Goal: Communication & Community: Answer question/provide support

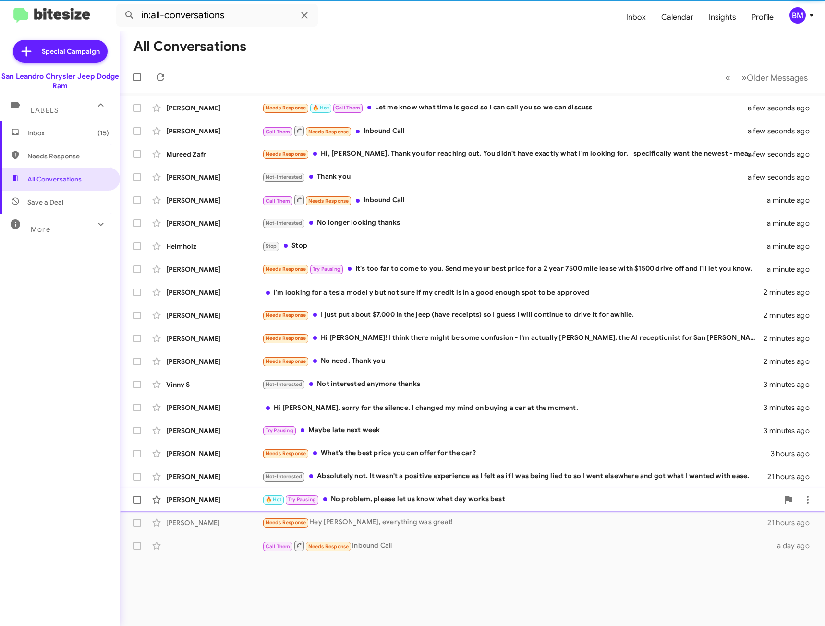
click at [404, 501] on div "🔥 Hot Try Pausing No problem, please let us know what day works best" at bounding box center [520, 499] width 517 height 11
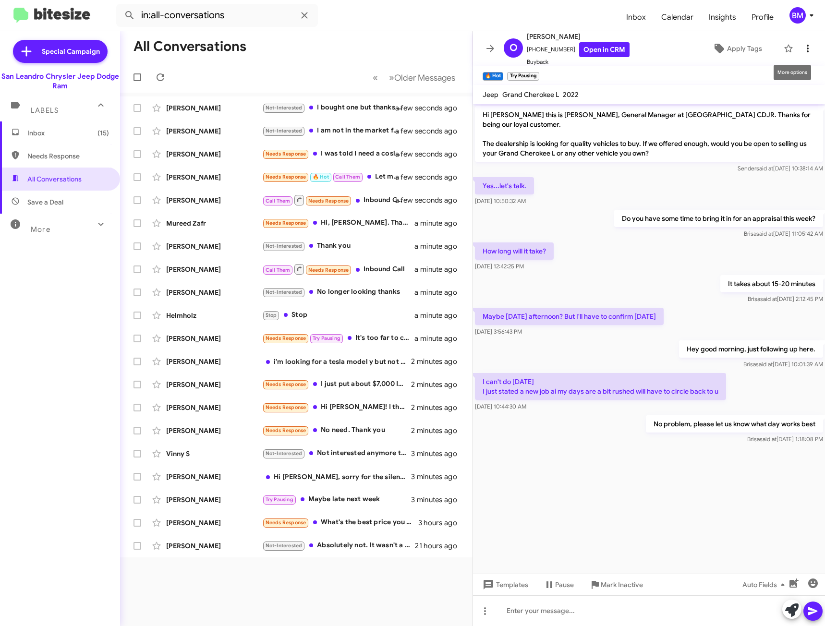
click at [802, 48] on icon at bounding box center [808, 49] width 12 height 12
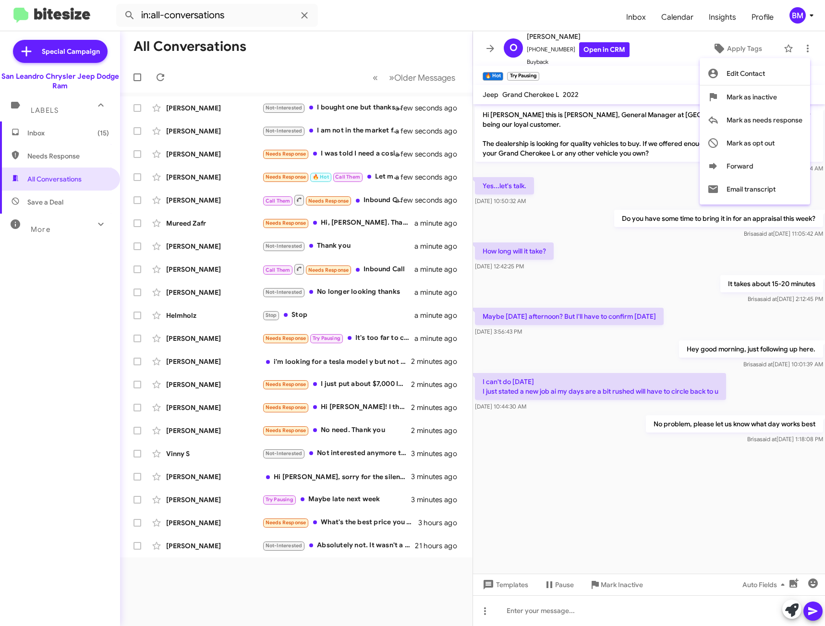
click at [379, 545] on div at bounding box center [412, 313] width 825 height 626
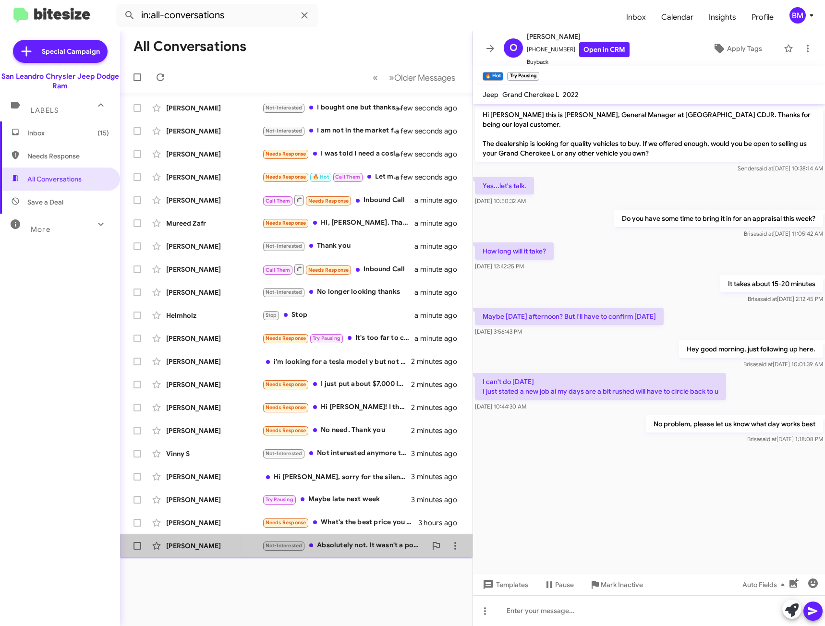
click at [382, 547] on div "Not-Interested Absolutely not. It wasn't a positive experience as I felt as if …" at bounding box center [344, 545] width 164 height 11
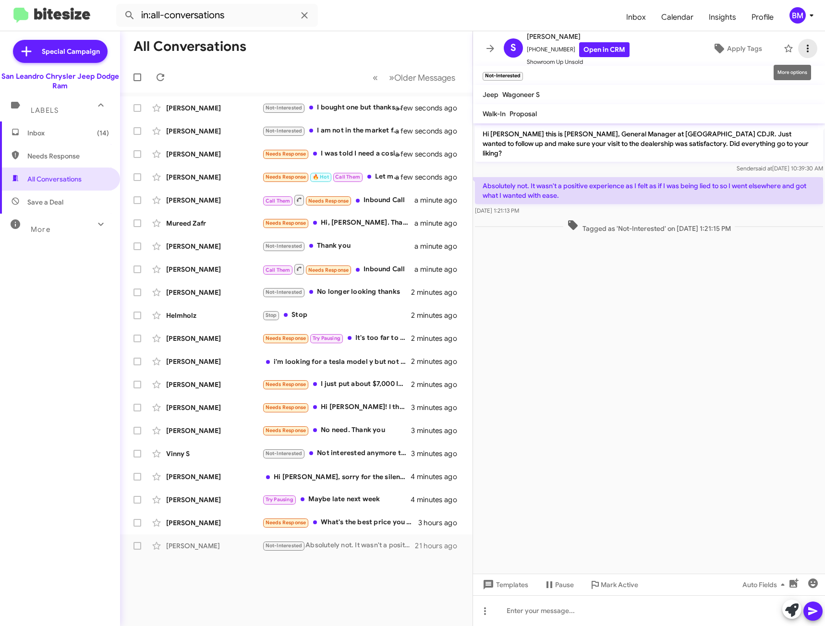
click at [803, 47] on icon at bounding box center [808, 49] width 12 height 12
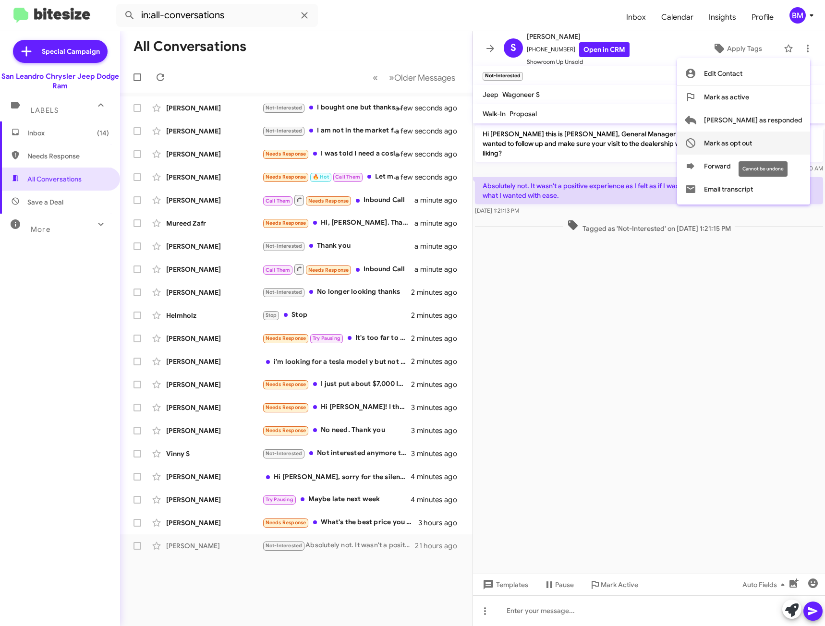
click at [751, 141] on span "Mark as opt out" at bounding box center [728, 143] width 48 height 23
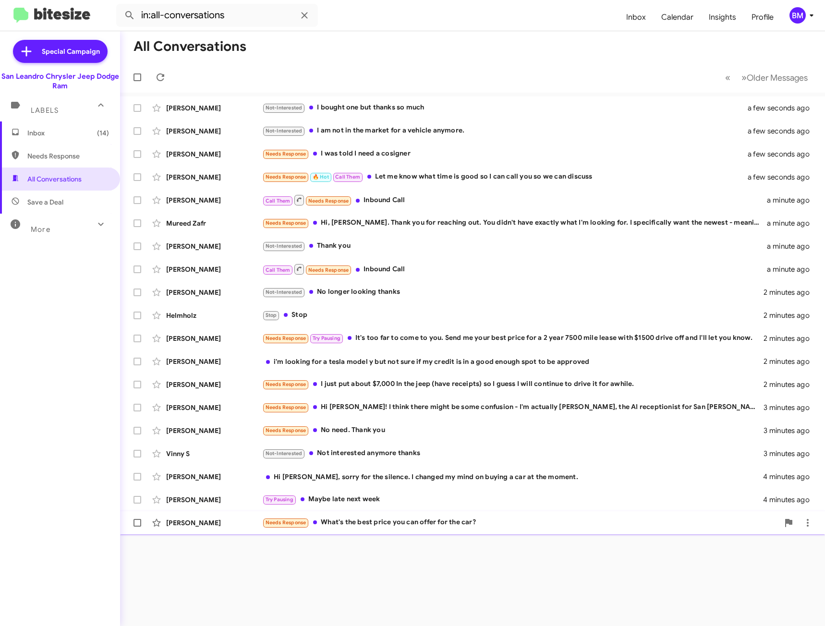
click at [349, 514] on div "[PERSON_NAME] Needs Response What's the best price you can offer for the car? 3…" at bounding box center [472, 522] width 689 height 19
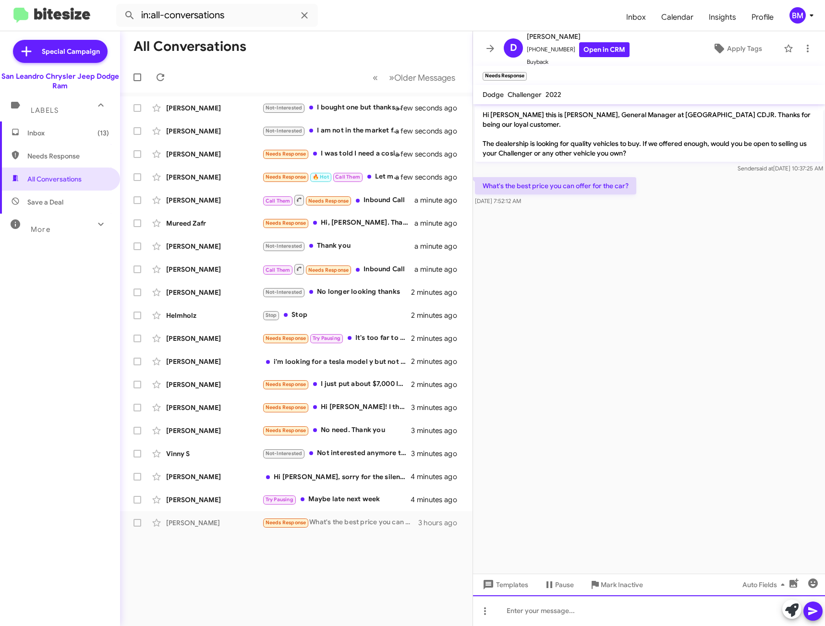
click at [524, 609] on div at bounding box center [649, 610] width 352 height 31
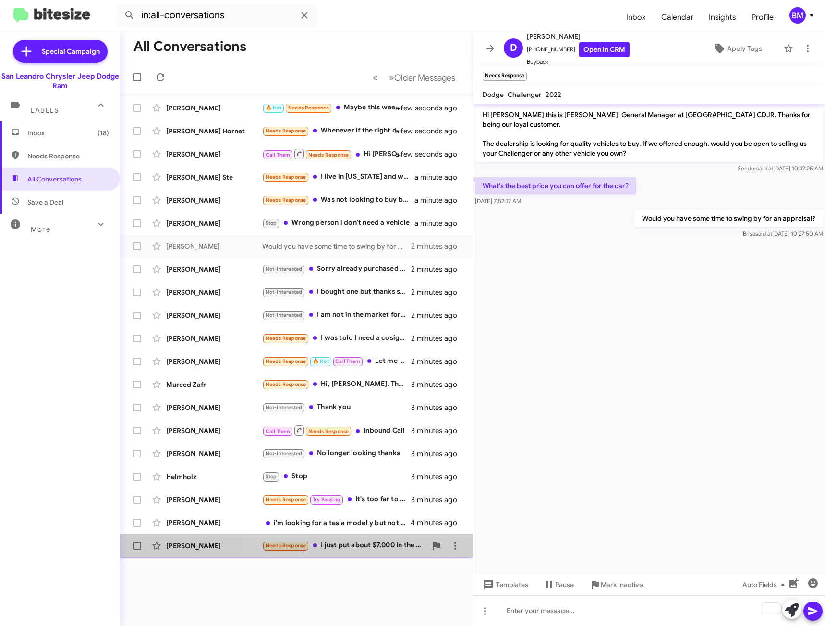
click at [345, 546] on div "Needs Response I just put about $7,000 In the jeep (have receipts) so I guess I…" at bounding box center [344, 545] width 164 height 11
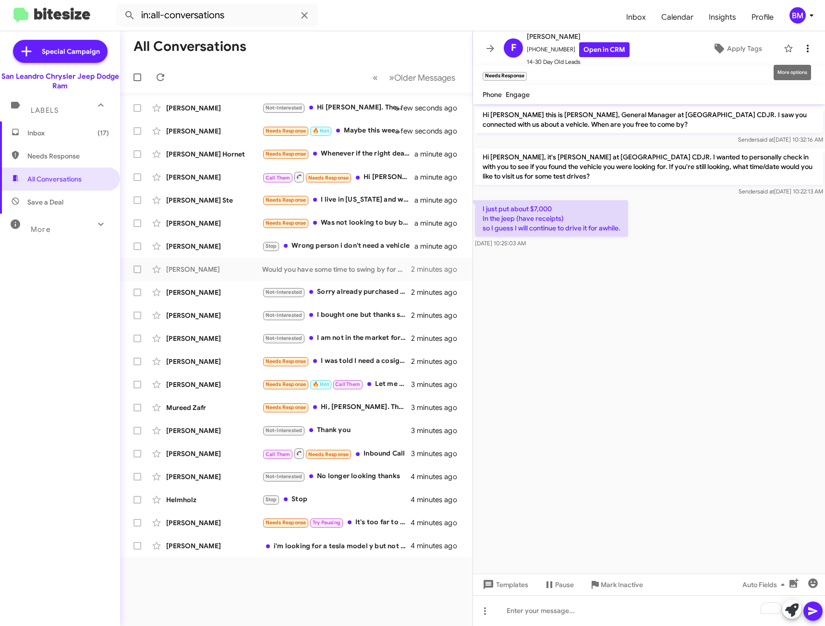
click at [802, 48] on icon at bounding box center [808, 49] width 12 height 12
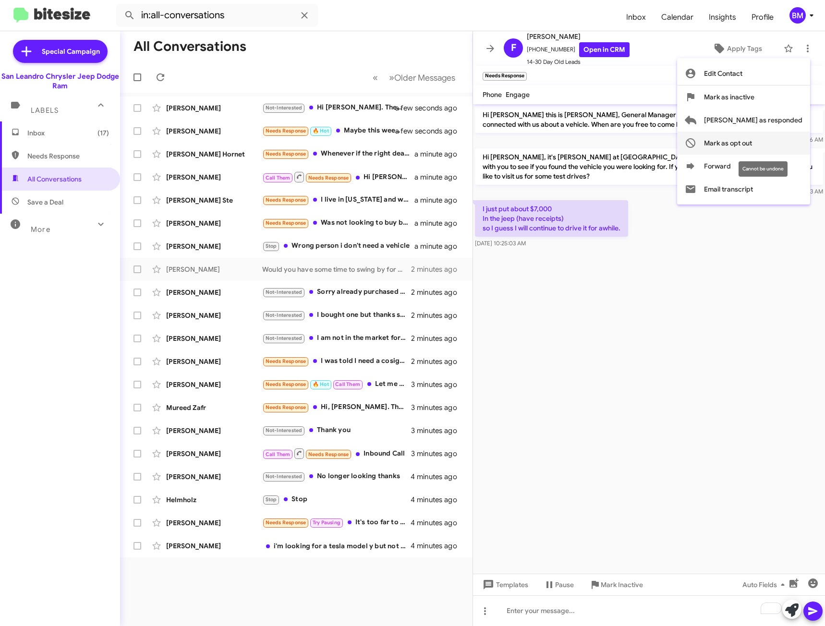
click at [752, 142] on span "Mark as opt out" at bounding box center [728, 143] width 48 height 23
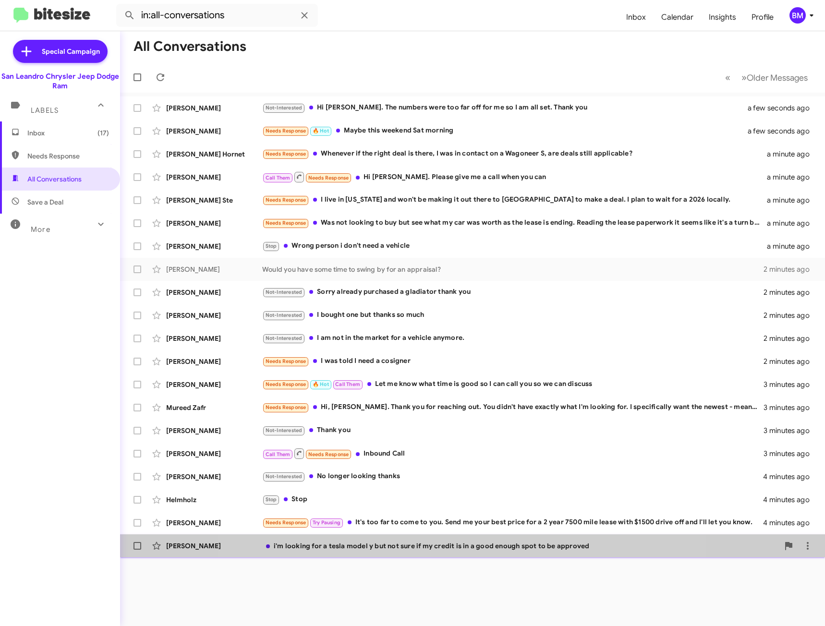
click at [460, 541] on div "[PERSON_NAME] i'm looking for a tesla model y but not sure if my credit is in a…" at bounding box center [472, 545] width 689 height 19
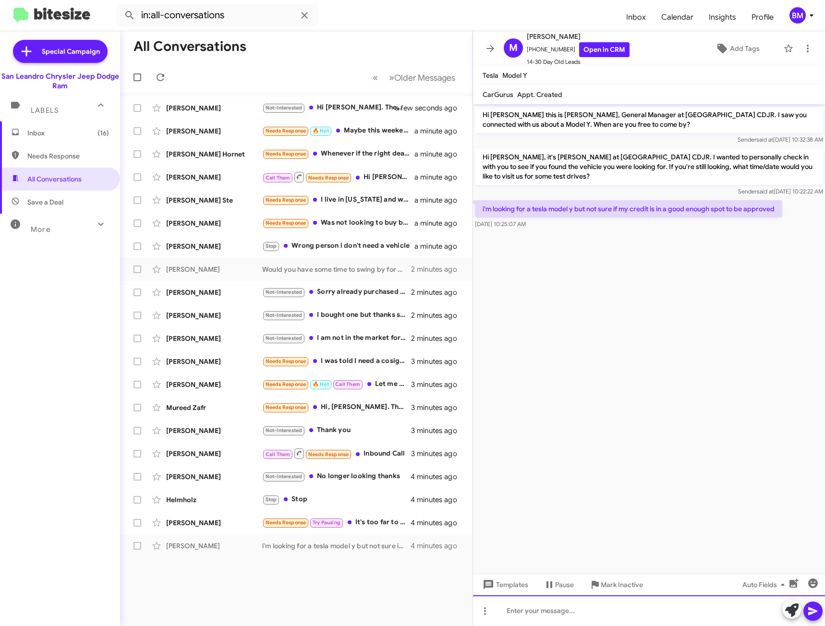
click at [614, 616] on div at bounding box center [649, 610] width 352 height 31
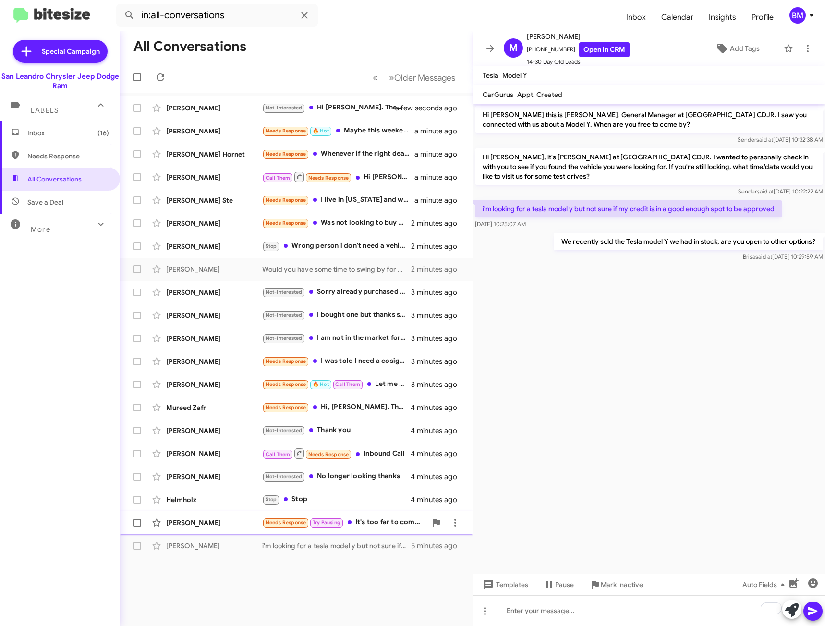
click at [363, 525] on div "Needs Response Try Pausing It's too far to come to you. Send me your best price…" at bounding box center [344, 522] width 164 height 11
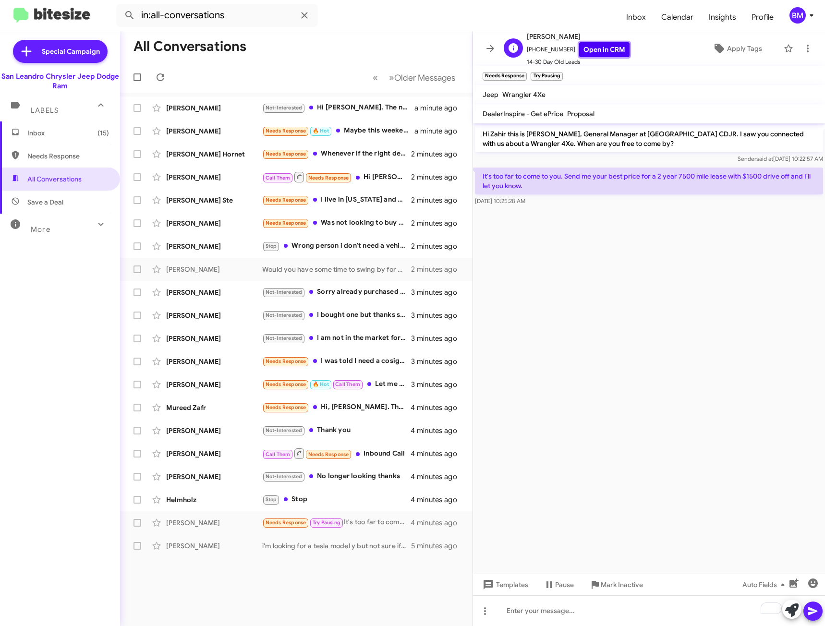
click at [596, 53] on link "Open in CRM" at bounding box center [604, 49] width 50 height 15
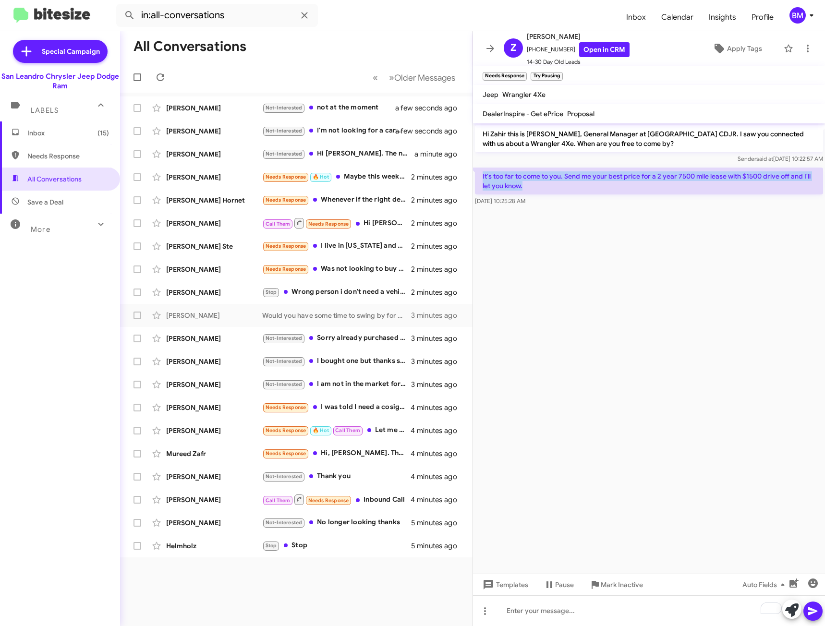
drag, startPoint x: 479, startPoint y: 174, endPoint x: 580, endPoint y: 182, distance: 102.1
click at [580, 182] on p "It's too far to come to you. Send me your best price for a 2 year 7500 mile lea…" at bounding box center [649, 181] width 348 height 27
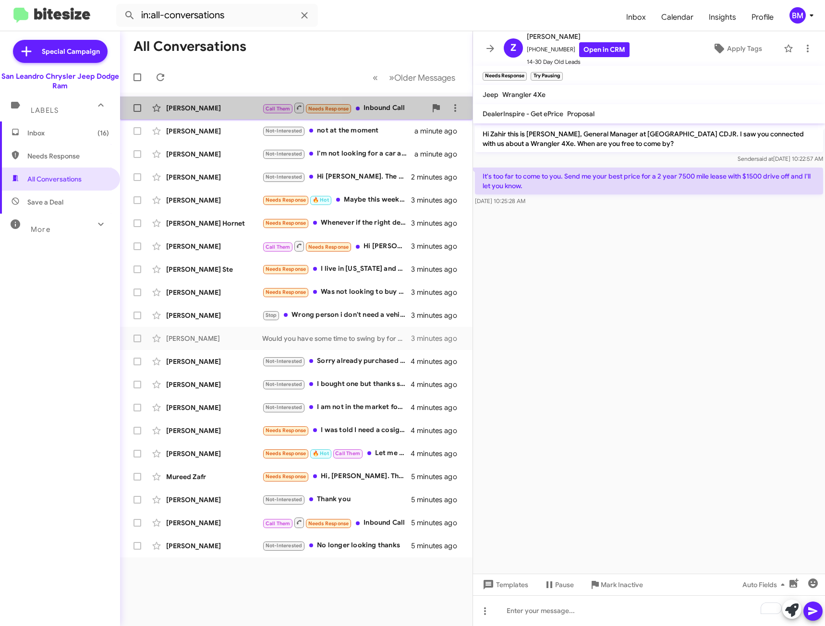
click at [225, 99] on div "[PERSON_NAME] Call Them Needs Response Inbound Call a few seconds ago" at bounding box center [296, 107] width 337 height 19
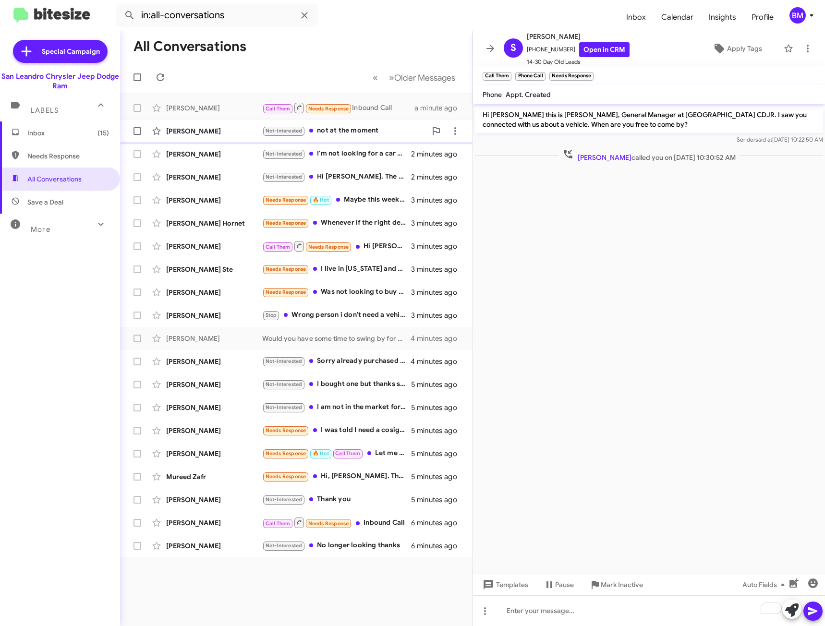
click at [361, 130] on div "Not-Interested not at the moment" at bounding box center [344, 130] width 164 height 11
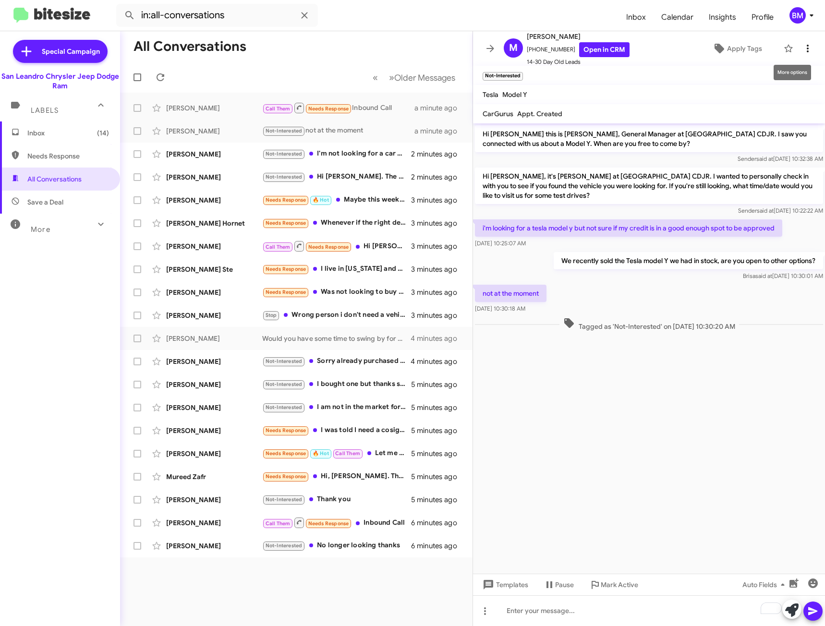
click at [807, 46] on icon at bounding box center [808, 49] width 2 height 8
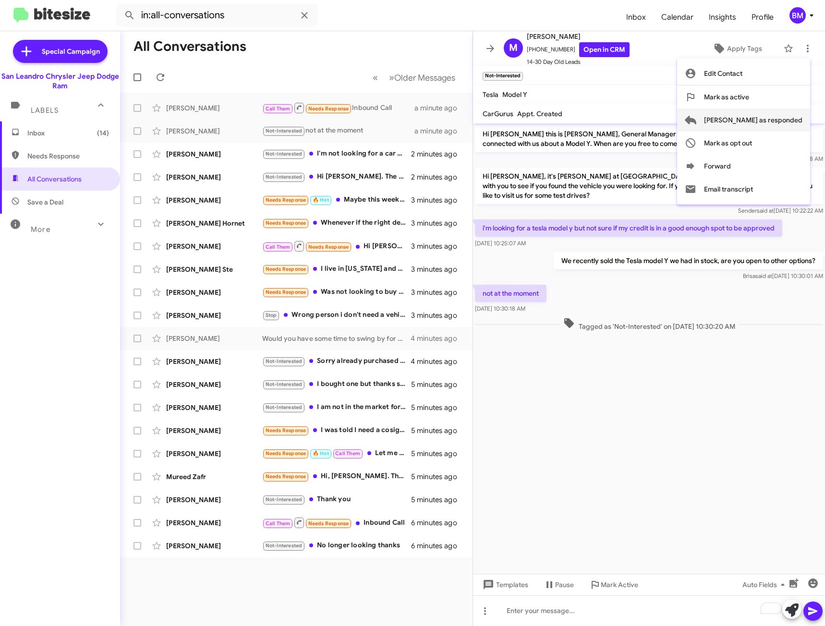
click at [778, 121] on span "[PERSON_NAME] as responded" at bounding box center [753, 119] width 98 height 23
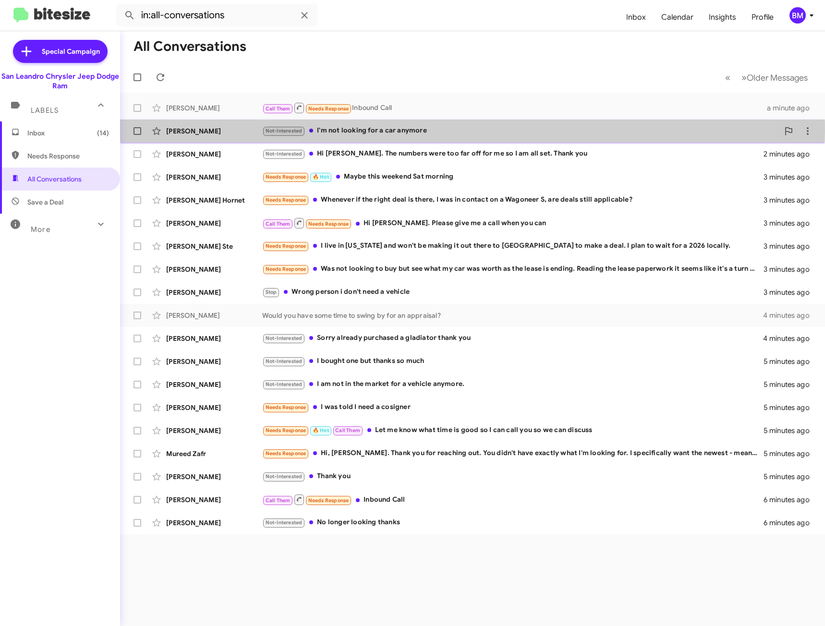
click at [374, 131] on div "Not-Interested I'm not looking for a car anymore" at bounding box center [520, 130] width 517 height 11
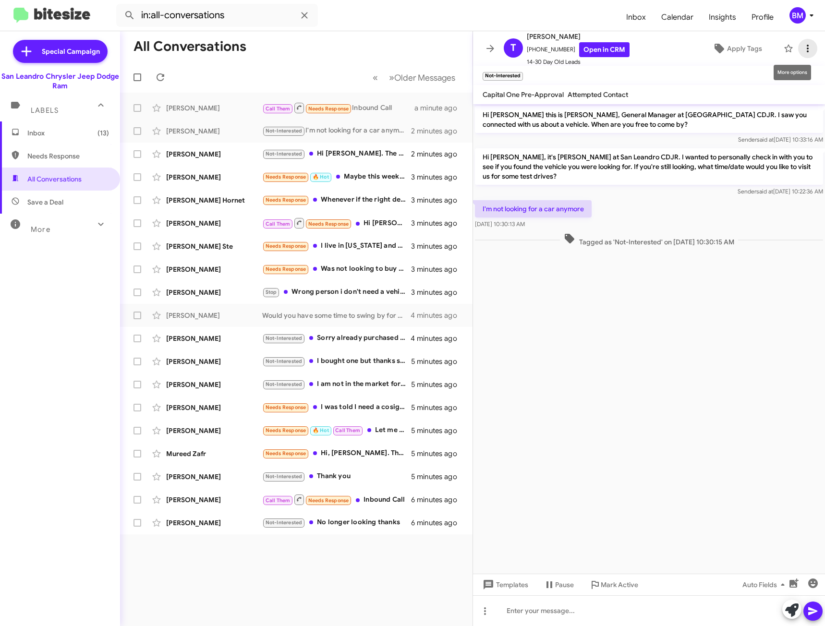
click at [805, 47] on icon at bounding box center [808, 49] width 12 height 12
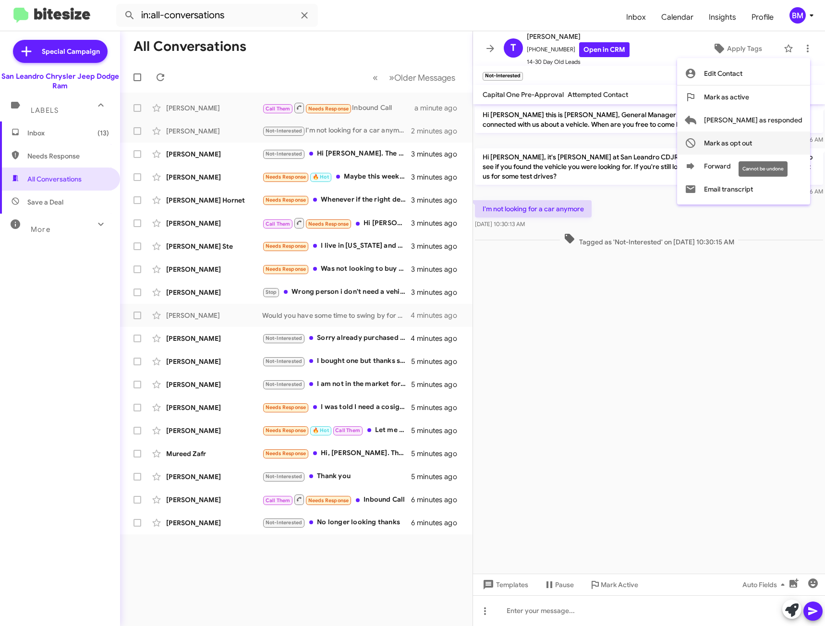
click at [752, 145] on span "Mark as opt out" at bounding box center [728, 143] width 48 height 23
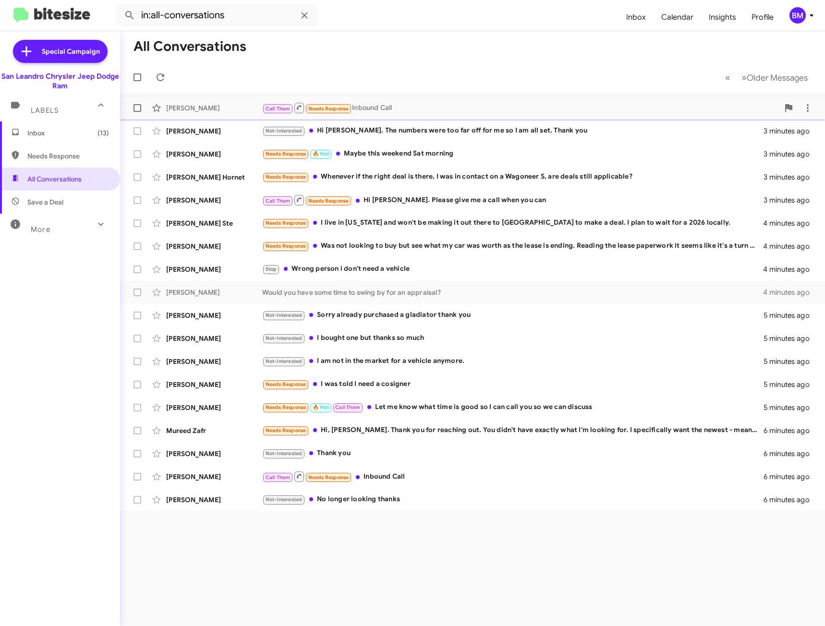
click at [230, 111] on div "[PERSON_NAME]" at bounding box center [214, 108] width 96 height 10
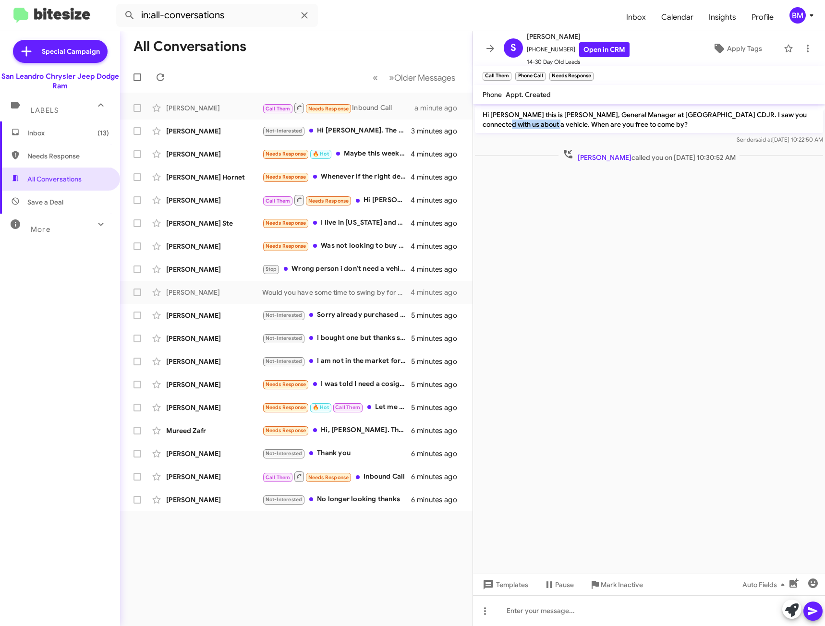
drag, startPoint x: 531, startPoint y: 126, endPoint x: 482, endPoint y: 124, distance: 49.5
click at [482, 124] on p "Hi [PERSON_NAME] this is [PERSON_NAME], General Manager at [GEOGRAPHIC_DATA] CD…" at bounding box center [649, 119] width 348 height 27
click at [491, 140] on div "Sender said at [DATE] 10:22:50 AM" at bounding box center [649, 140] width 348 height 10
click at [802, 54] on icon at bounding box center [808, 49] width 12 height 12
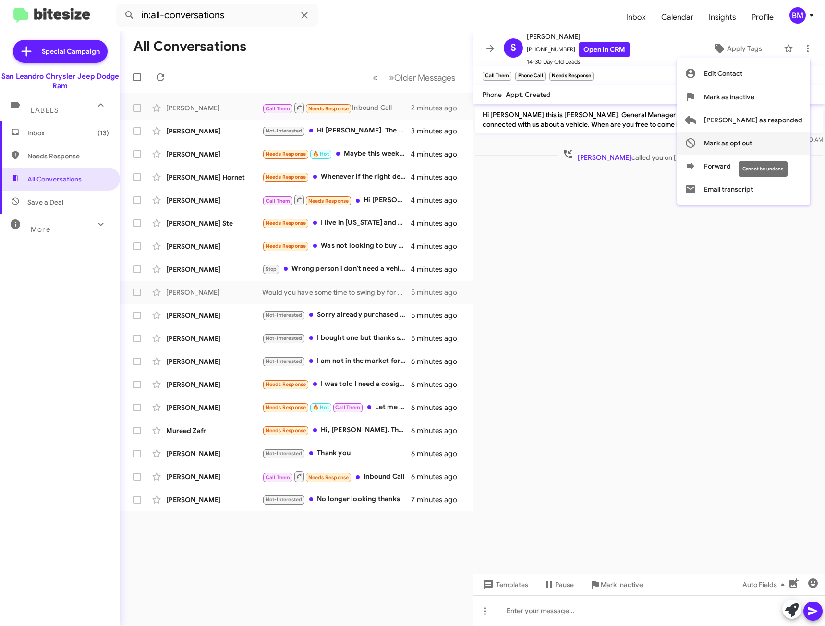
click at [752, 142] on span "Mark as opt out" at bounding box center [728, 143] width 48 height 23
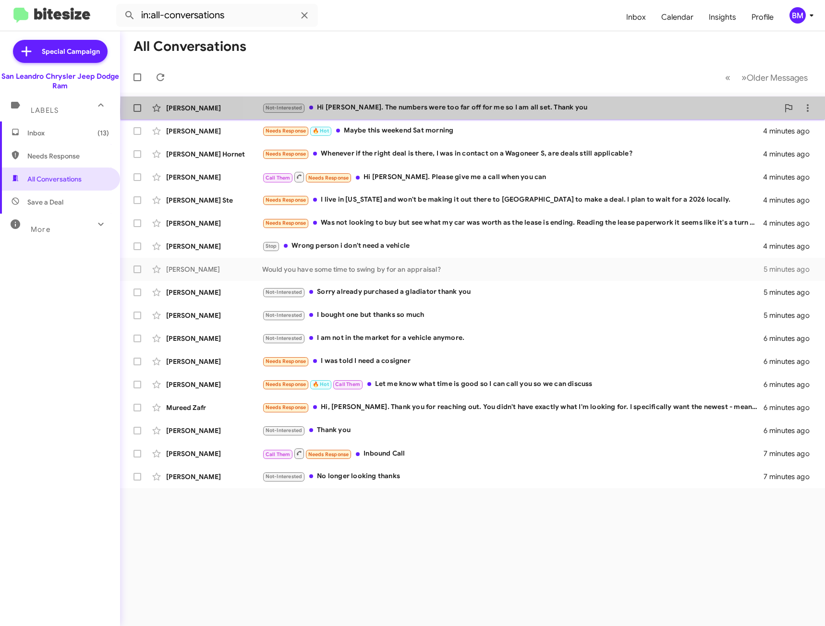
click at [482, 109] on div "Not-Interested Hi [PERSON_NAME]. The numbers were too far off for me so I am al…" at bounding box center [520, 107] width 517 height 11
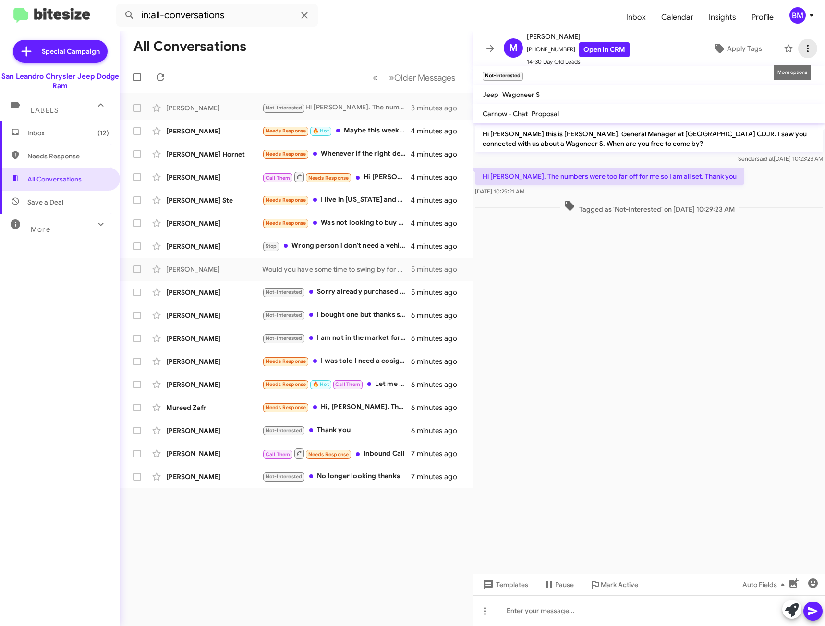
click at [802, 48] on icon at bounding box center [808, 49] width 12 height 12
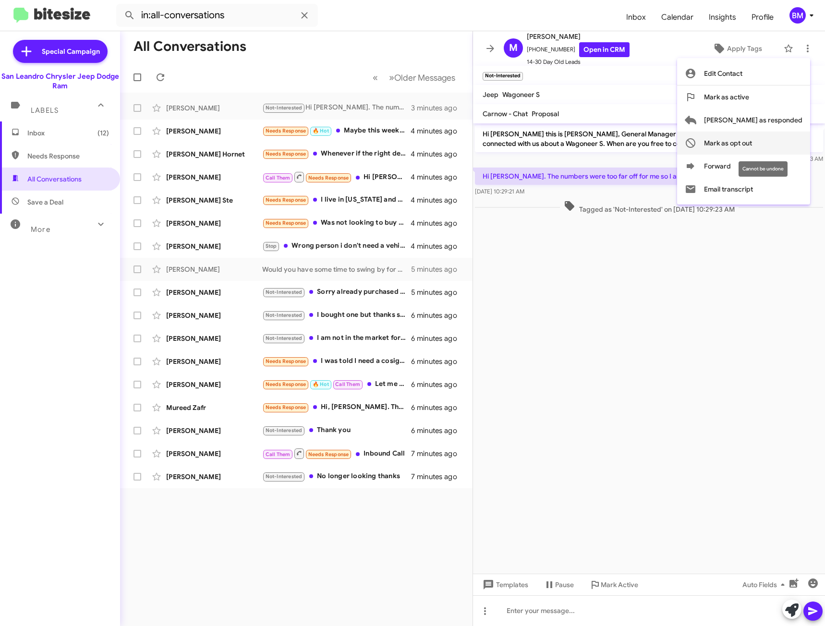
click at [752, 139] on span "Mark as opt out" at bounding box center [728, 143] width 48 height 23
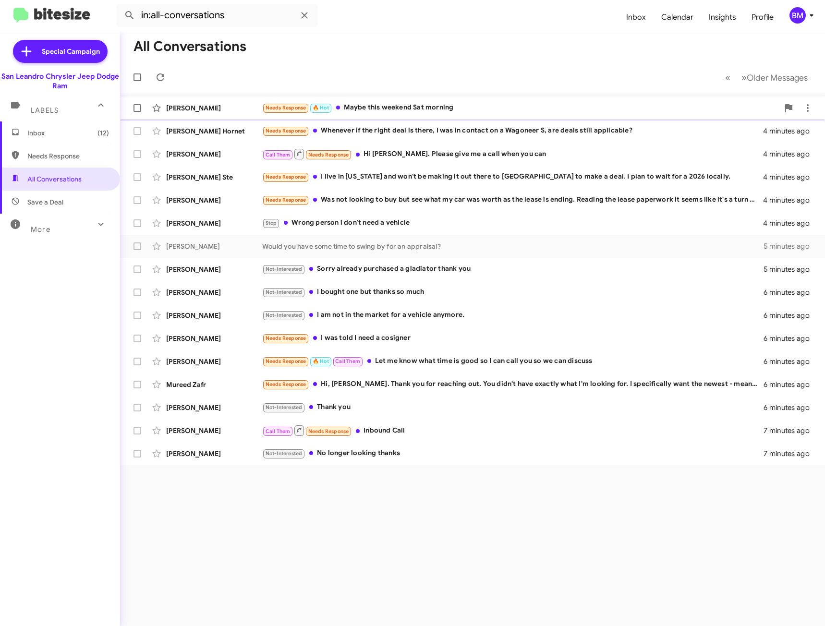
click at [487, 111] on div "Needs Response 🔥 Hot Maybe this weekend Sat morning" at bounding box center [520, 107] width 517 height 11
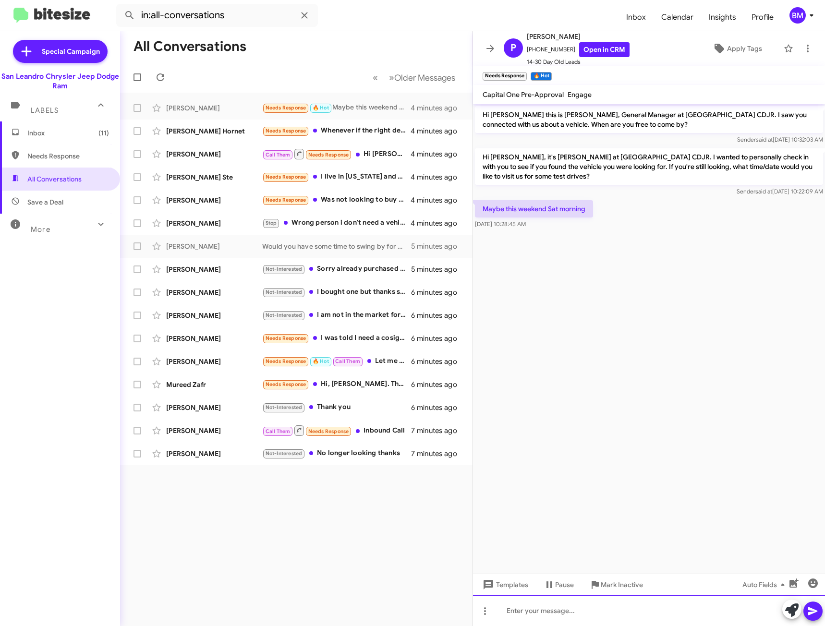
click at [577, 608] on div at bounding box center [649, 610] width 352 height 31
click at [577, 608] on div "Whart" at bounding box center [649, 610] width 352 height 31
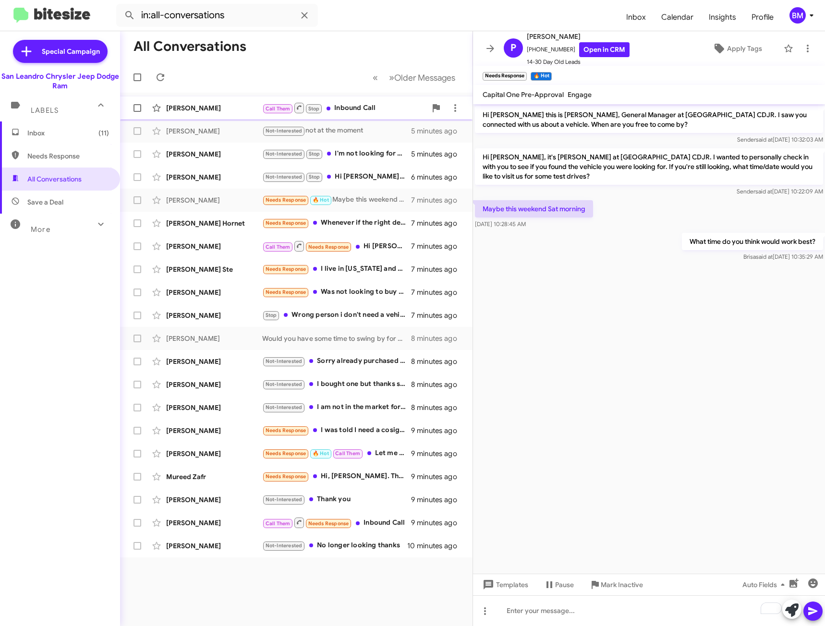
click at [346, 107] on div "Call Them Stop Inbound Call" at bounding box center [344, 108] width 164 height 12
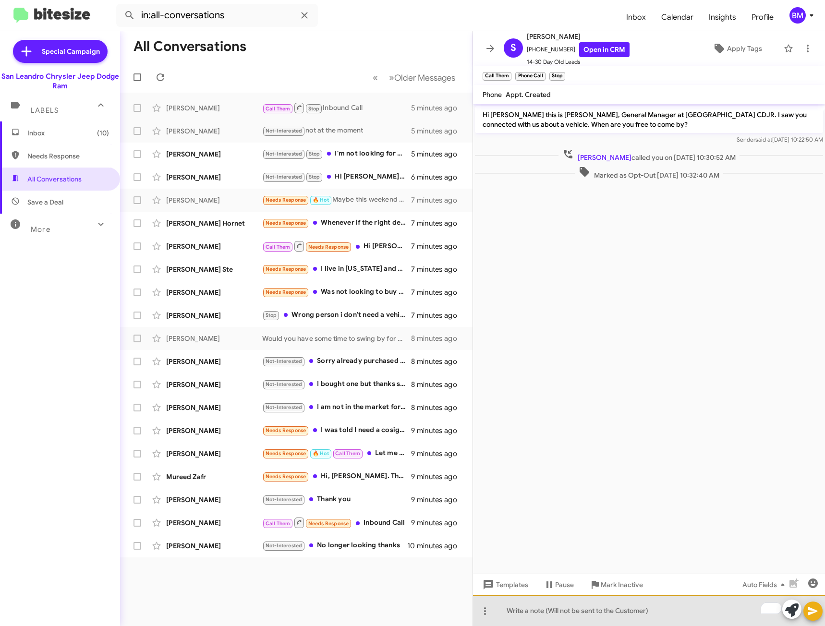
click at [564, 616] on div "To enrich screen reader interactions, please activate Accessibility in Grammarl…" at bounding box center [649, 610] width 352 height 31
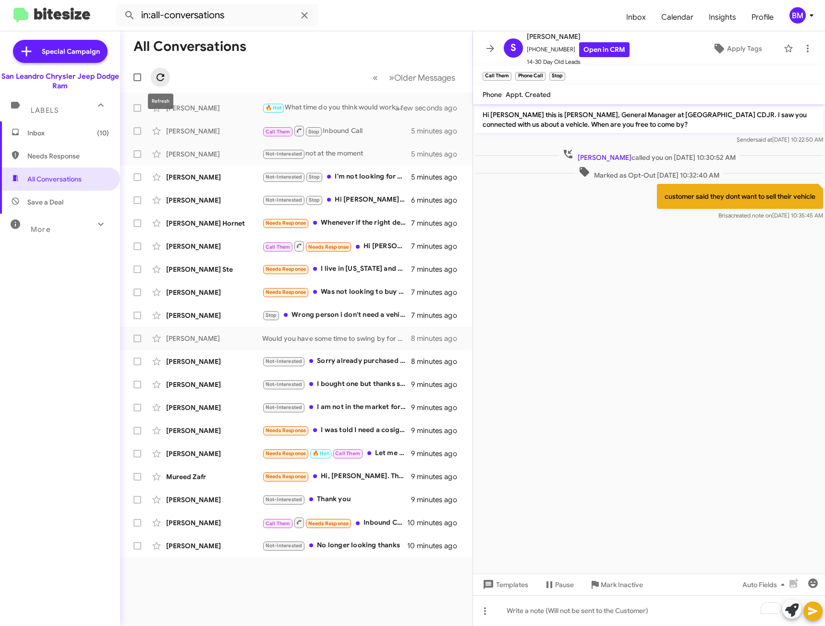
click at [162, 76] on icon at bounding box center [161, 77] width 8 height 8
click at [158, 76] on icon at bounding box center [161, 78] width 12 height 12
click at [805, 50] on icon at bounding box center [808, 49] width 12 height 12
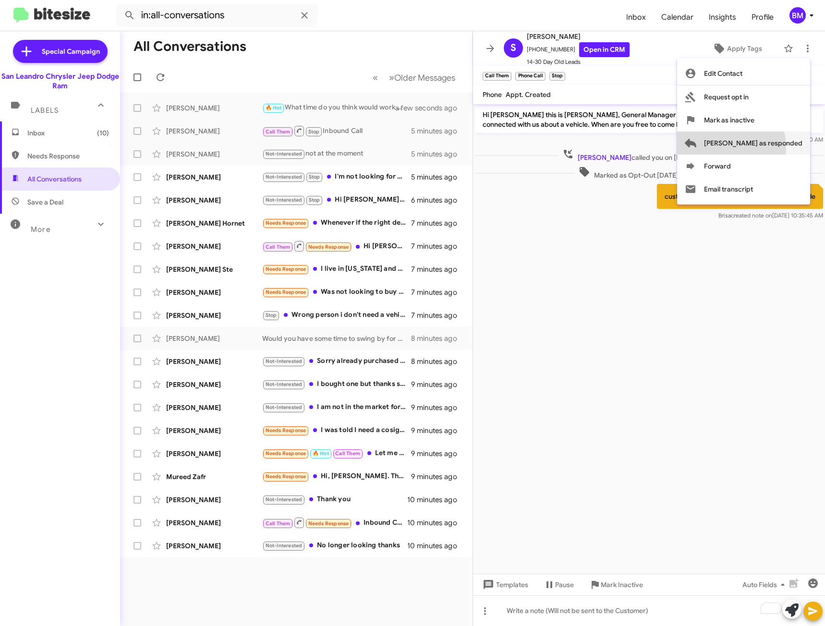
click at [769, 146] on span "[PERSON_NAME] as responded" at bounding box center [753, 143] width 98 height 23
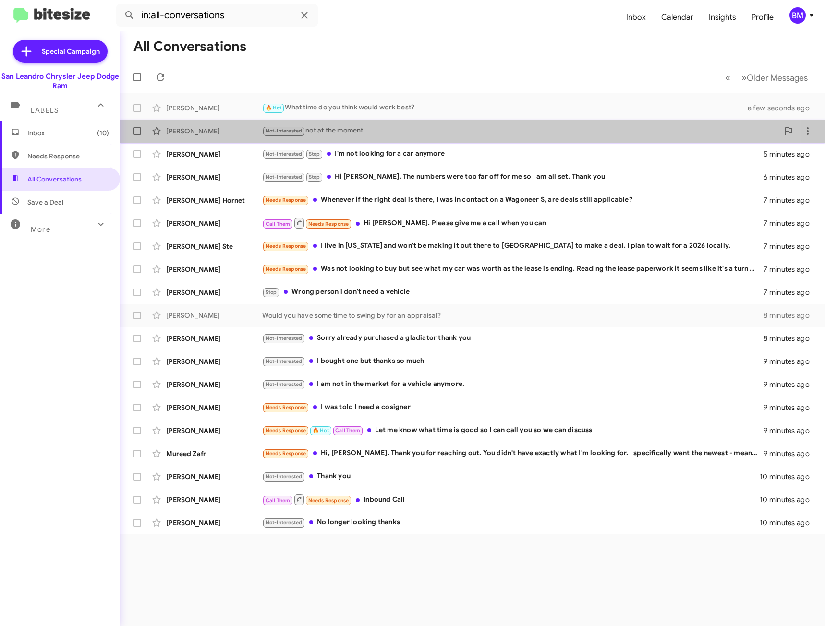
click at [386, 130] on div "Not-Interested not at the moment" at bounding box center [520, 130] width 517 height 11
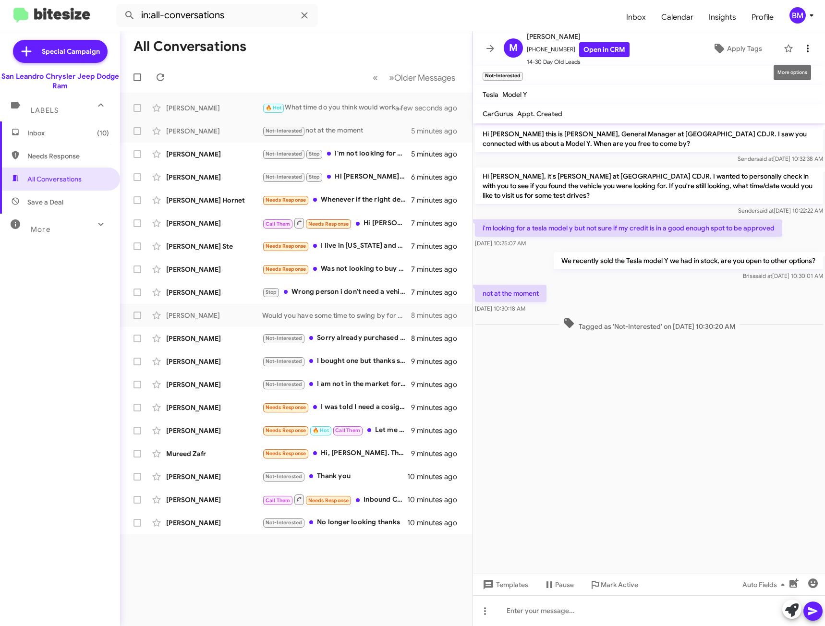
click at [802, 48] on icon at bounding box center [808, 49] width 12 height 12
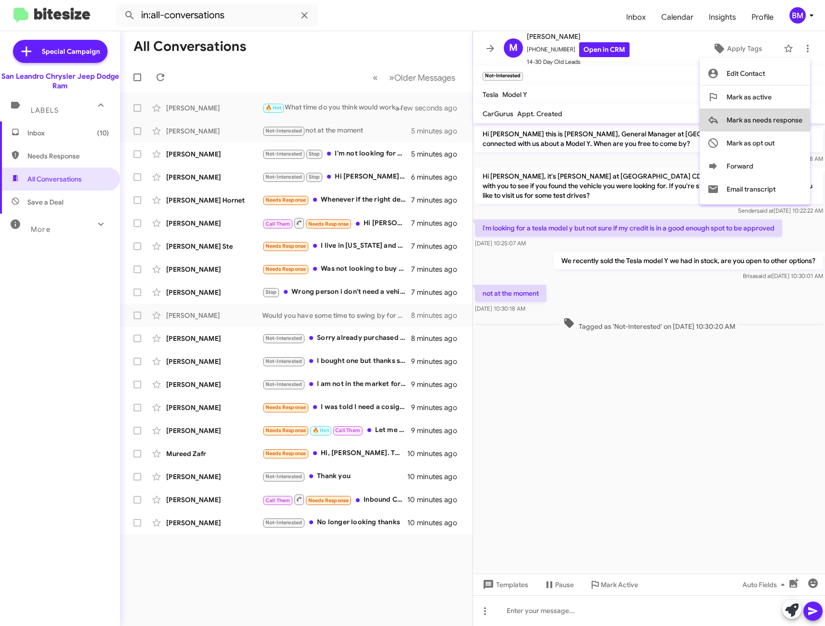
click at [754, 122] on span "Mark as needs response" at bounding box center [764, 119] width 76 height 23
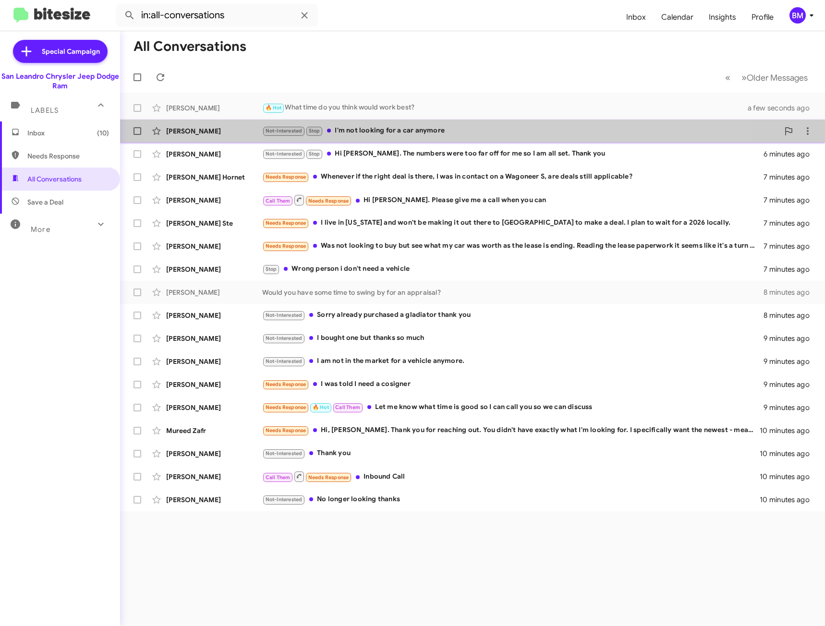
click at [422, 134] on div "Not-Interested Stop I'm not looking for a car anymore" at bounding box center [520, 130] width 517 height 11
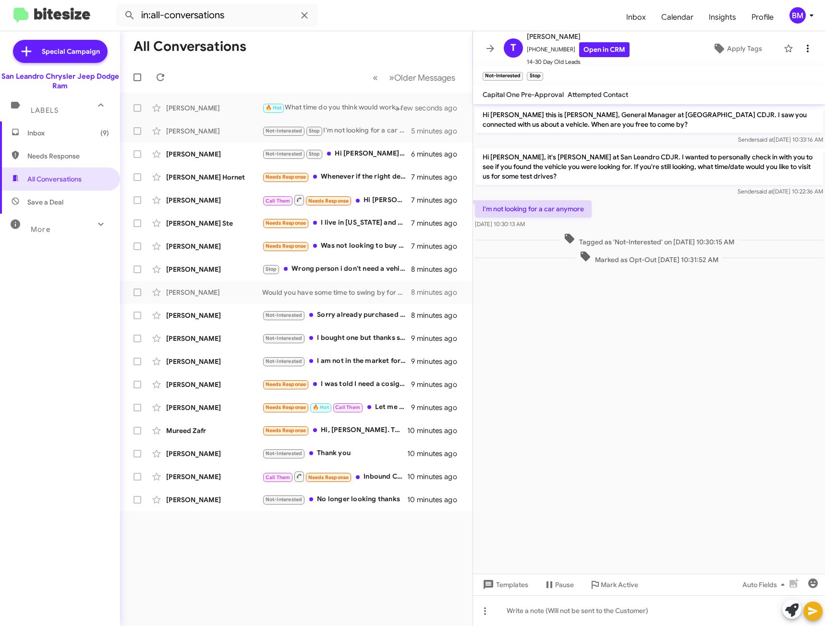
click at [809, 48] on mat-toolbar "T [PERSON_NAME] [PHONE_NUMBER] Open in CRM 14-30 Day Old Leads Apply Tags" at bounding box center [649, 48] width 352 height 35
click at [806, 45] on span at bounding box center [807, 49] width 19 height 12
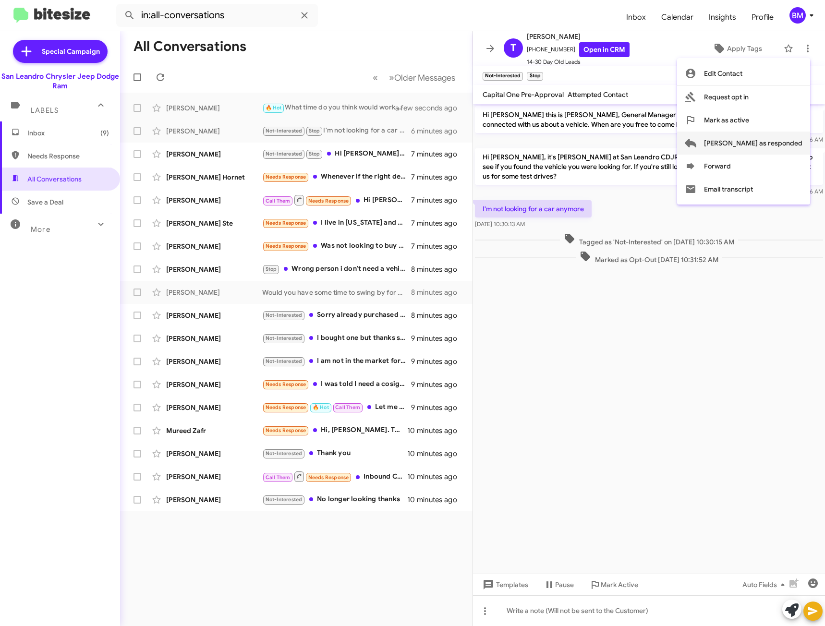
click at [771, 142] on span "[PERSON_NAME] as responded" at bounding box center [753, 143] width 98 height 23
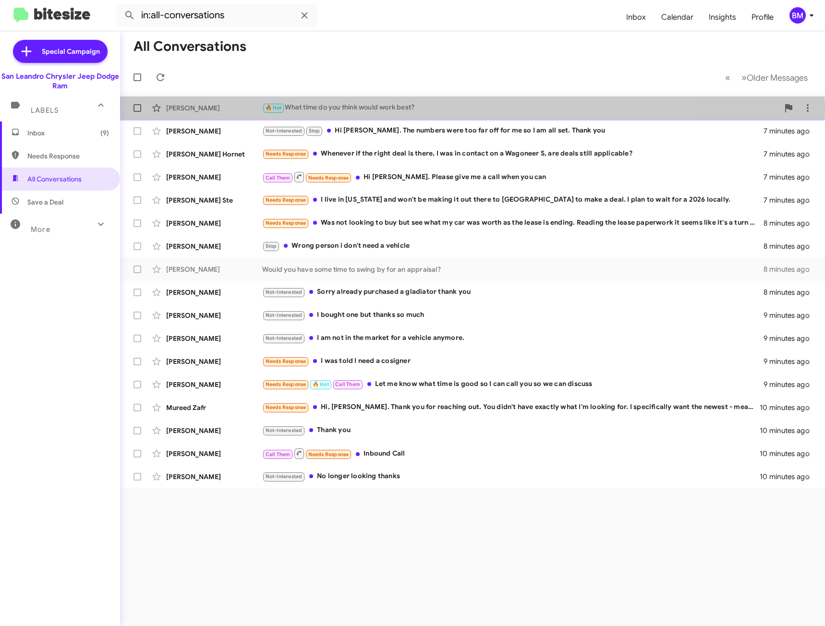
click at [456, 108] on div "🔥 Hot What time do you think would work best?" at bounding box center [520, 107] width 517 height 11
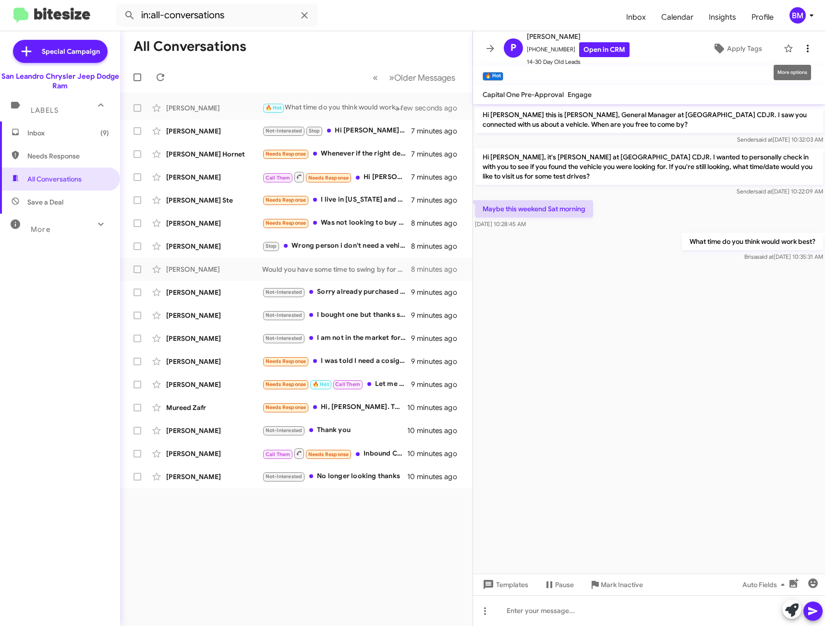
click at [802, 45] on icon at bounding box center [808, 49] width 12 height 12
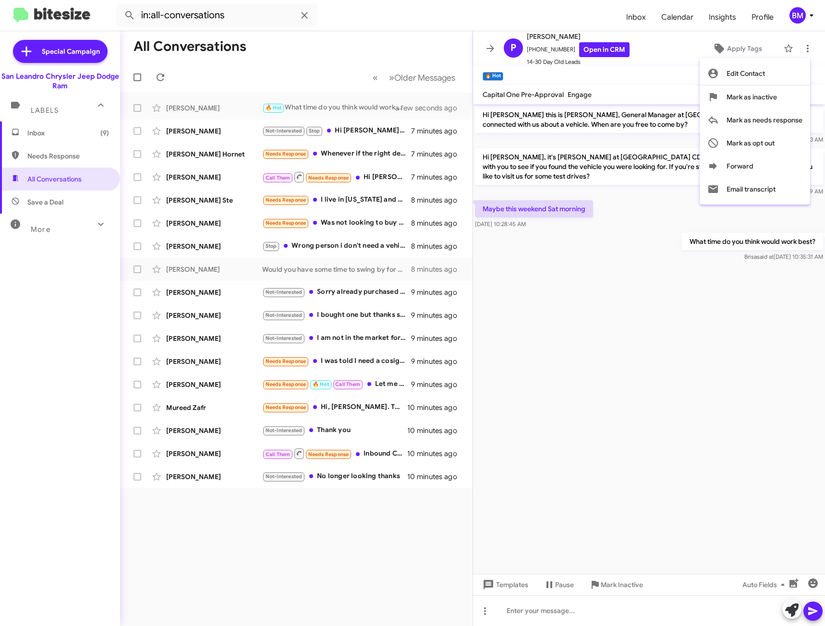
click at [160, 80] on div at bounding box center [412, 313] width 825 height 626
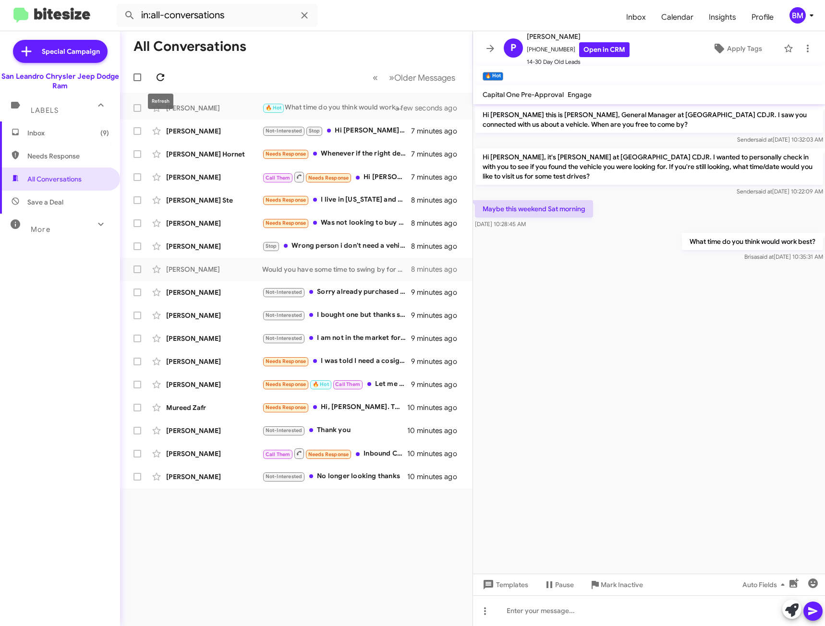
click at [159, 77] on icon at bounding box center [161, 78] width 12 height 12
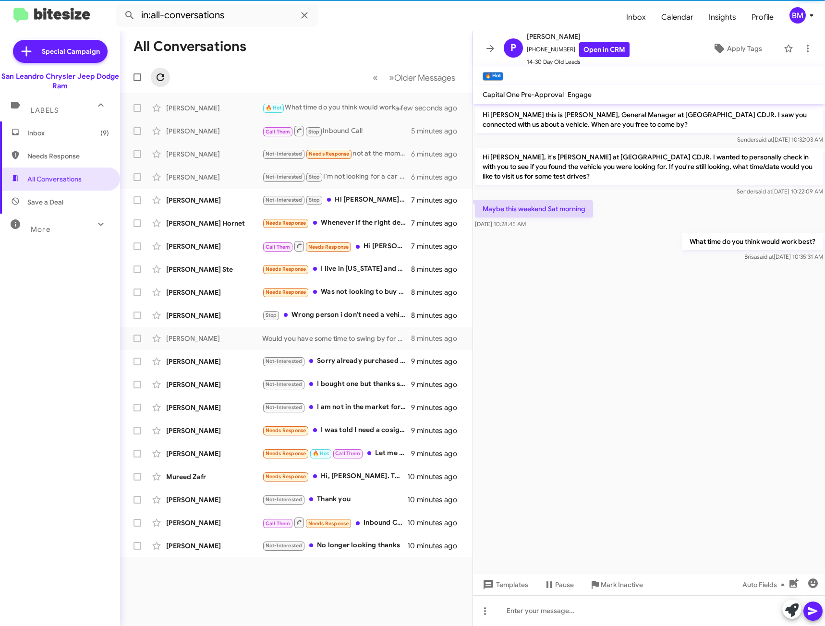
click at [159, 77] on icon at bounding box center [161, 78] width 12 height 12
click at [65, 157] on span "Needs Response" at bounding box center [68, 156] width 82 height 10
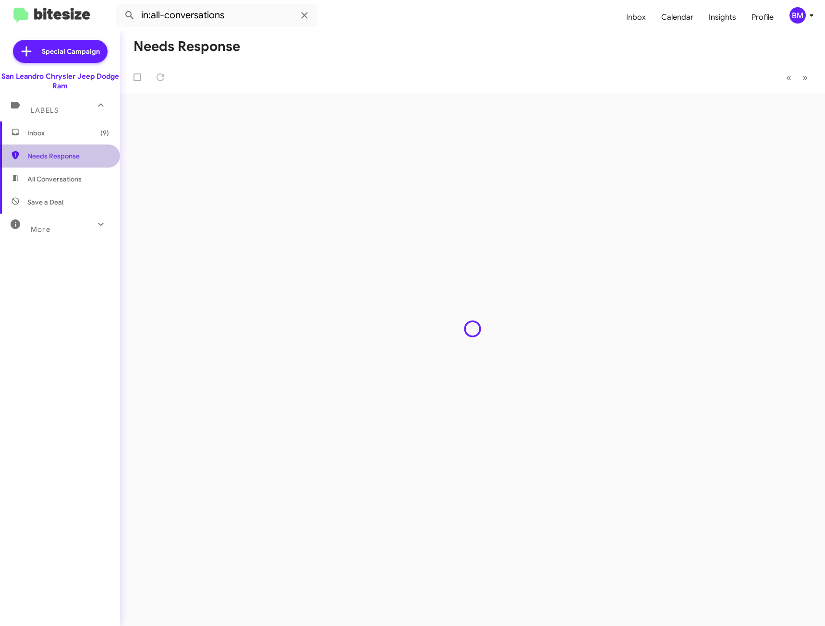
type input "in:needs-response"
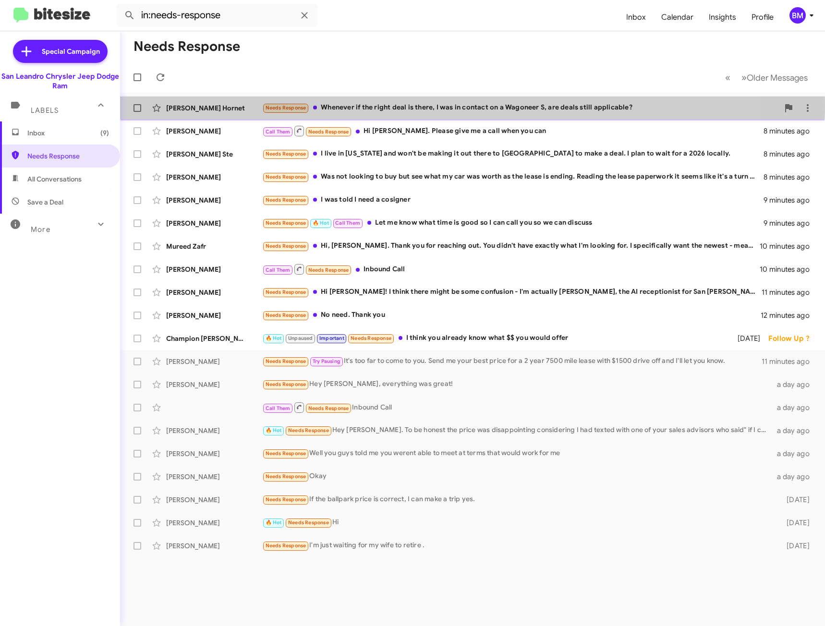
click at [365, 106] on div "Needs Response Whenever if the right deal is there, I was in contact on a Wagon…" at bounding box center [520, 107] width 517 height 11
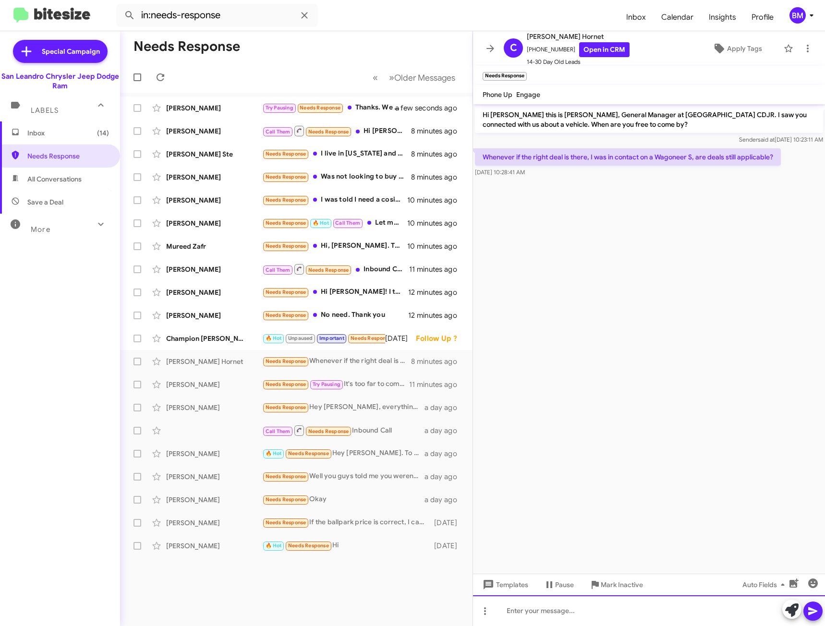
click at [551, 611] on div at bounding box center [649, 610] width 352 height 31
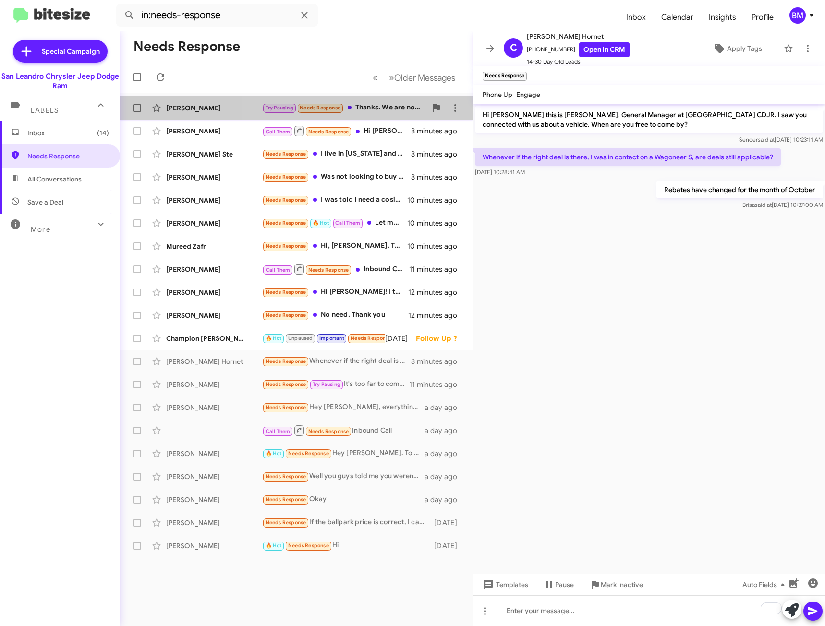
click at [372, 109] on div "Try Pausing Needs Response Thanks. We are not interested now. Maybe in the futu…" at bounding box center [344, 107] width 164 height 11
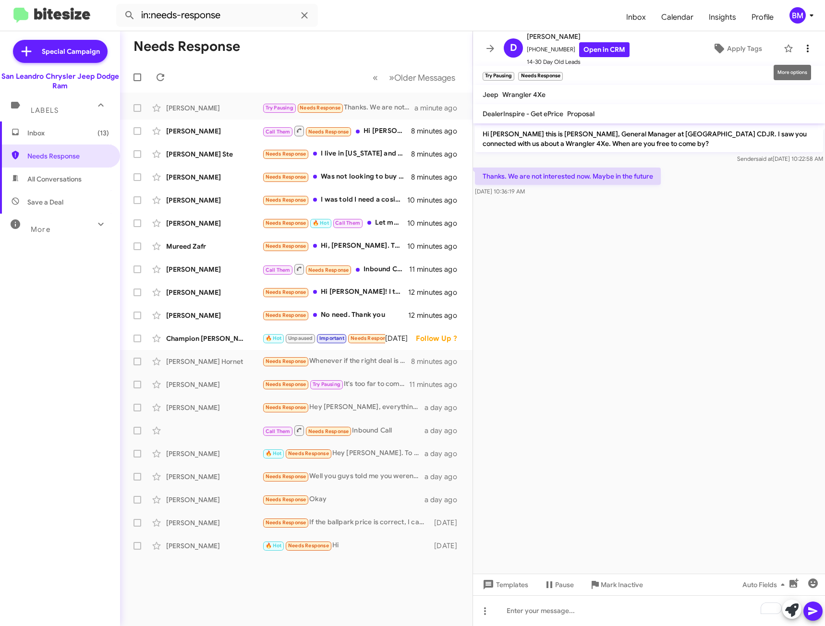
click at [802, 46] on icon at bounding box center [808, 49] width 12 height 12
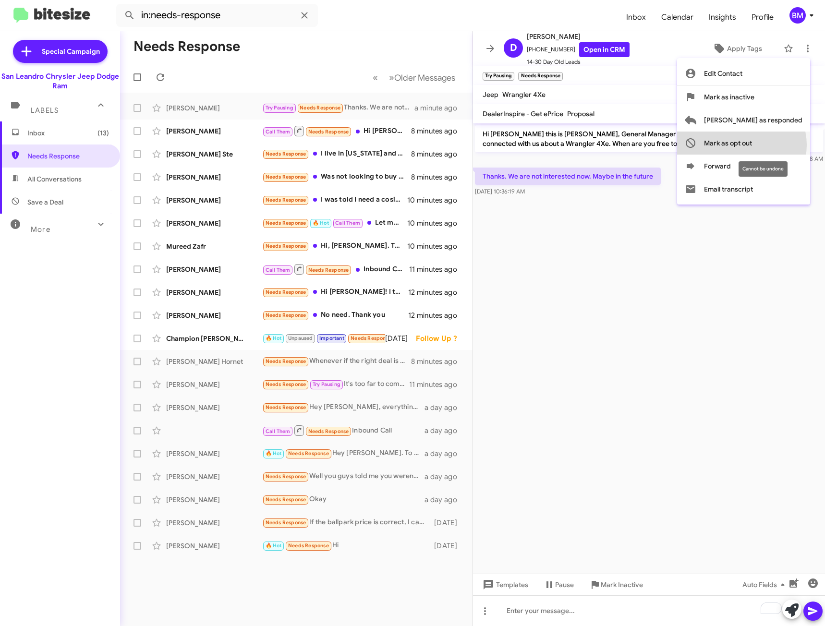
click at [752, 145] on span "Mark as opt out" at bounding box center [728, 143] width 48 height 23
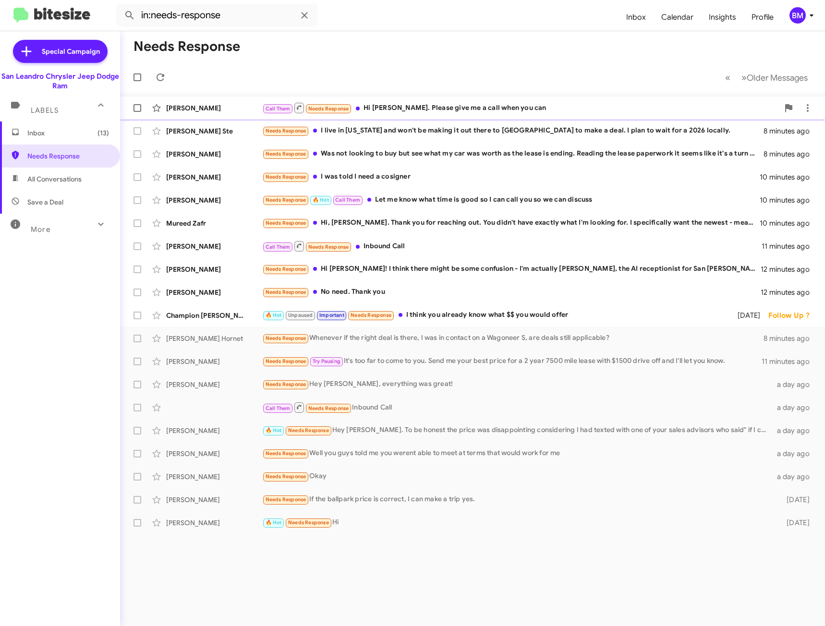
click at [544, 115] on div "[PERSON_NAME] Call Them Needs Response Hi [PERSON_NAME]. Please give me a call …" at bounding box center [472, 107] width 689 height 19
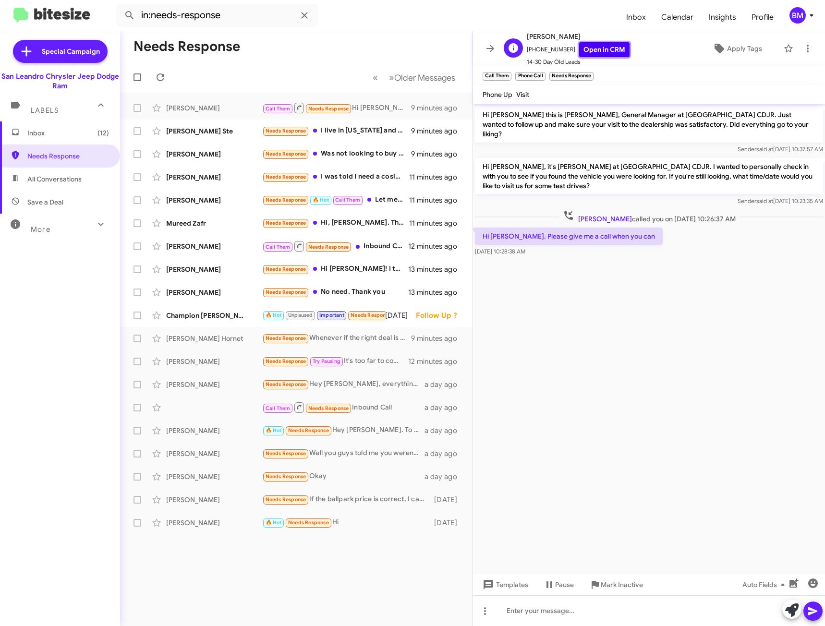
click at [603, 50] on link "Open in CRM" at bounding box center [604, 49] width 50 height 15
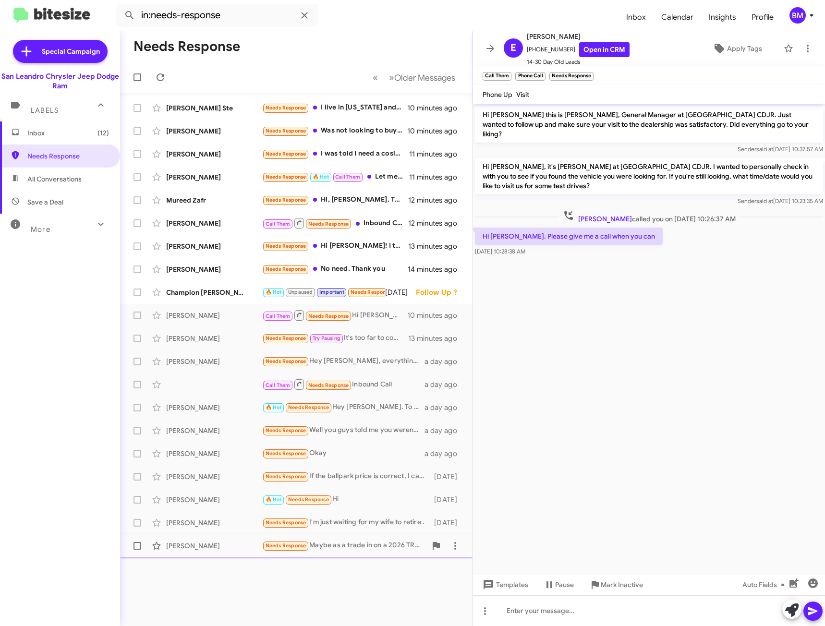
click at [389, 548] on div "Needs Response Maybe as a trade in on a 2026 TRX if they get it right" at bounding box center [344, 545] width 164 height 11
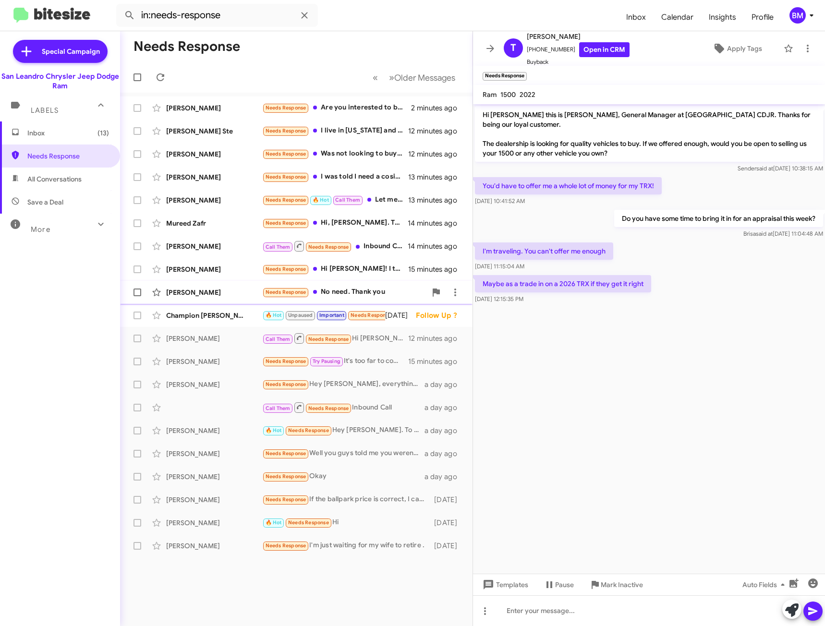
click at [355, 290] on div "Needs Response No need. Thank you" at bounding box center [344, 292] width 164 height 11
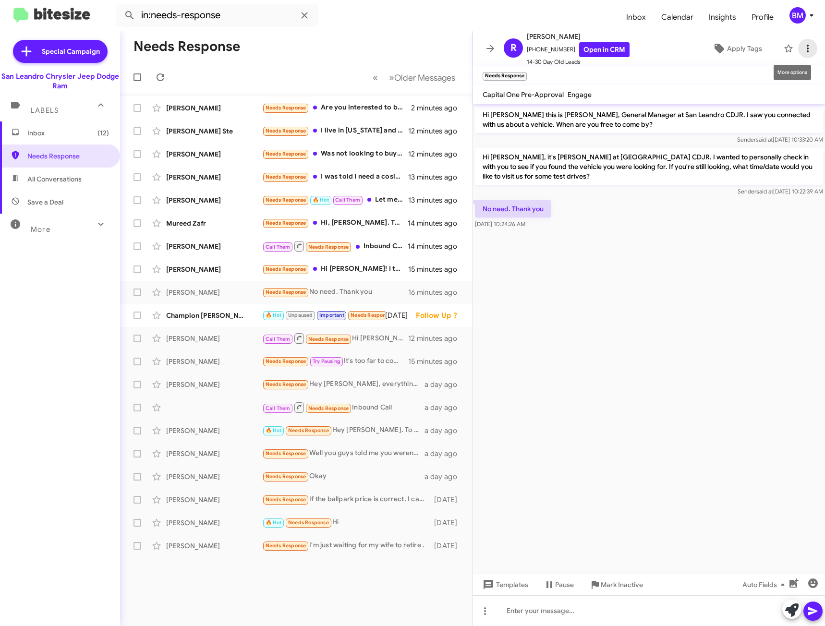
click at [807, 45] on icon at bounding box center [808, 49] width 2 height 8
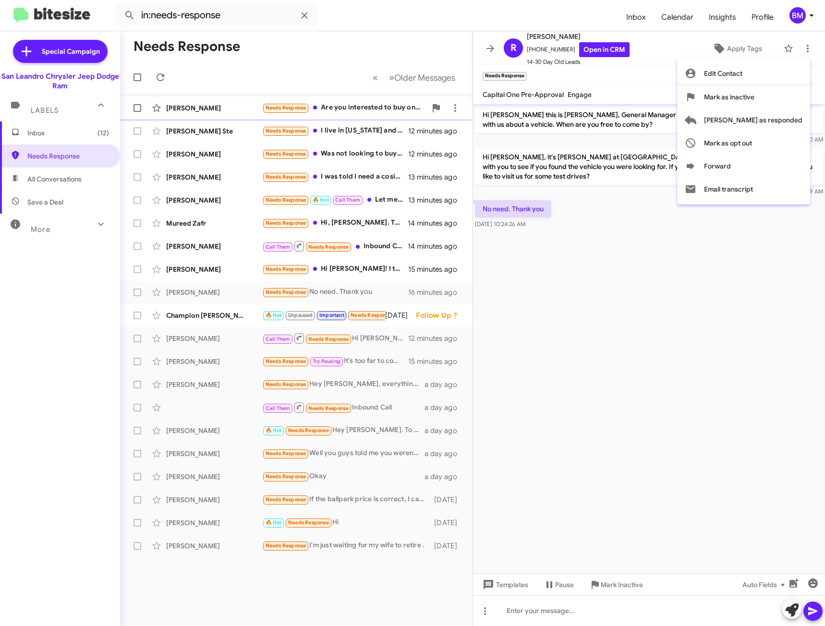
click at [777, 117] on span "[PERSON_NAME] as responded" at bounding box center [753, 119] width 98 height 23
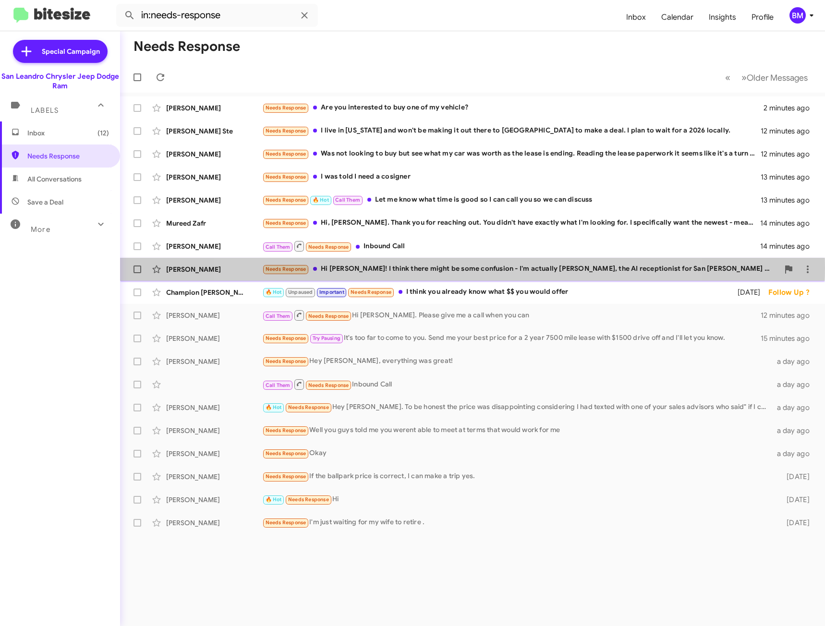
click at [458, 268] on div "Needs Response Hi [PERSON_NAME]! I think there might be some confusion - I'm ac…" at bounding box center [520, 269] width 517 height 11
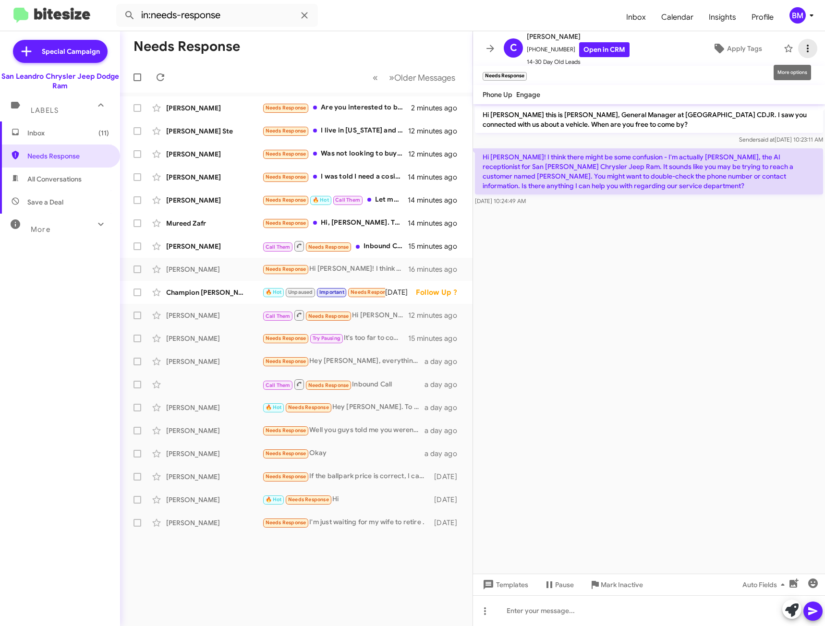
drag, startPoint x: 799, startPoint y: 46, endPoint x: 801, endPoint y: 52, distance: 6.9
click at [802, 46] on icon at bounding box center [808, 49] width 12 height 12
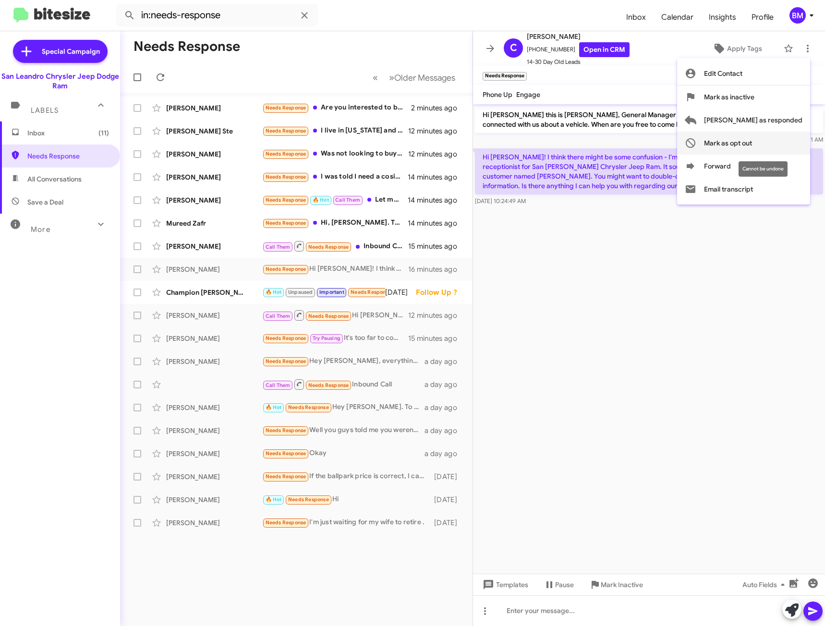
click at [752, 145] on span "Mark as opt out" at bounding box center [728, 143] width 48 height 23
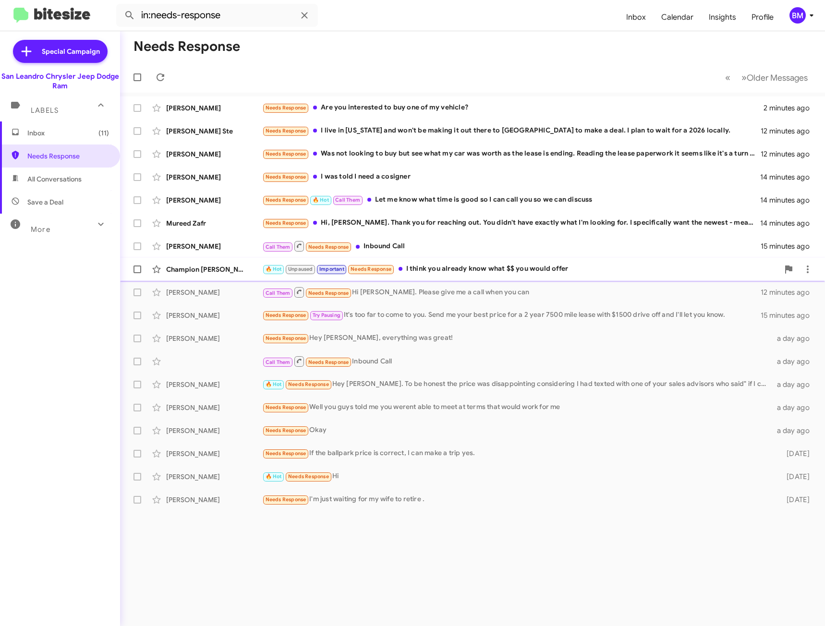
click at [456, 271] on div "🔥 Hot Unpaused Important Needs Response I think you already know what $$ you wo…" at bounding box center [520, 269] width 517 height 11
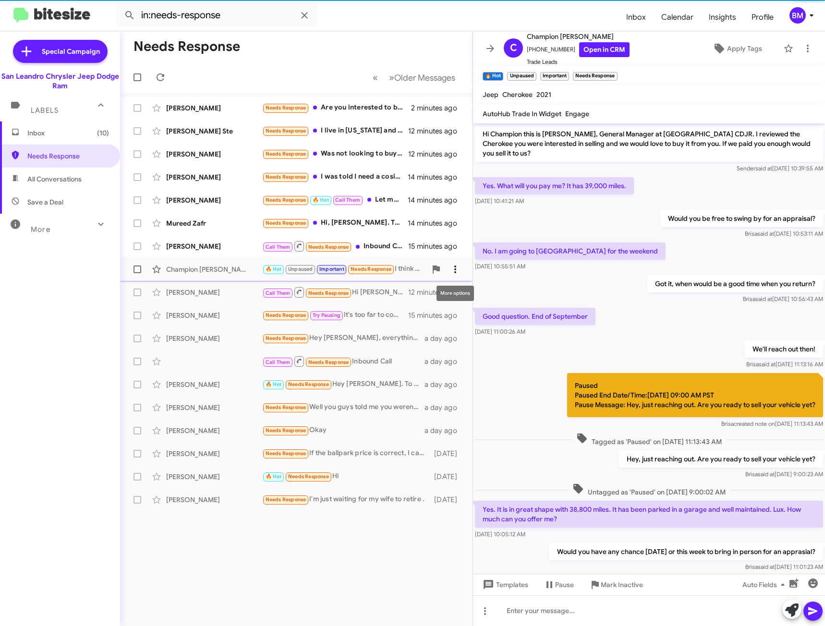
scroll to position [66, 0]
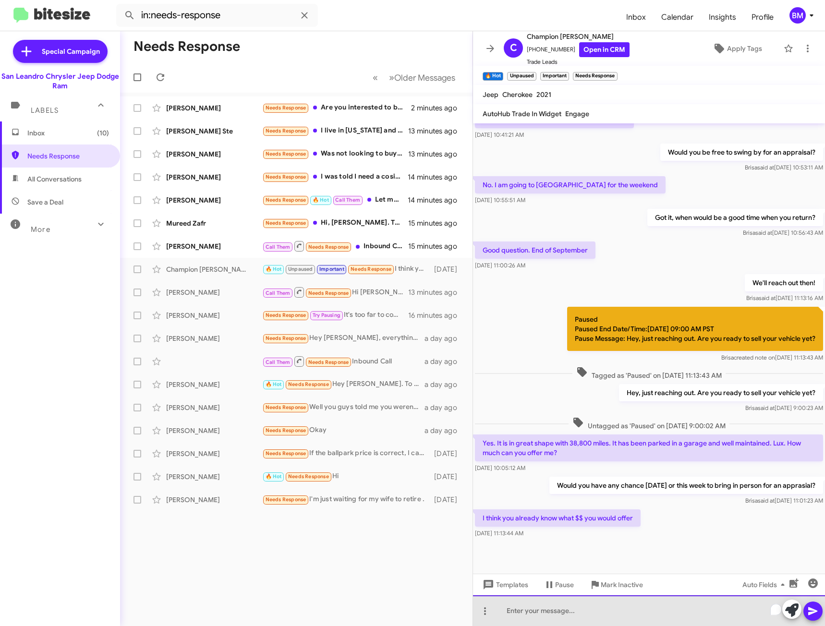
click at [521, 616] on div "To enrich screen reader interactions, please activate Accessibility in Grammarl…" at bounding box center [649, 610] width 352 height 31
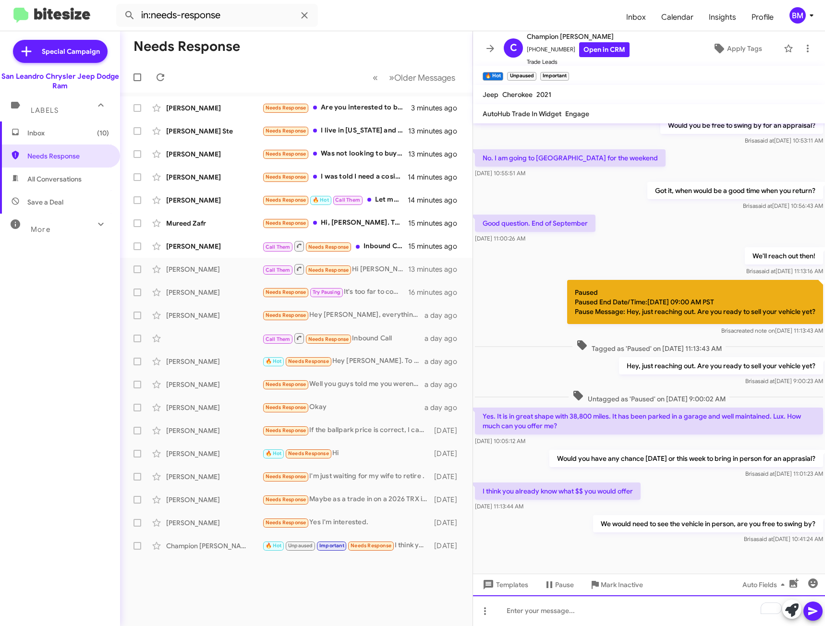
scroll to position [101, 0]
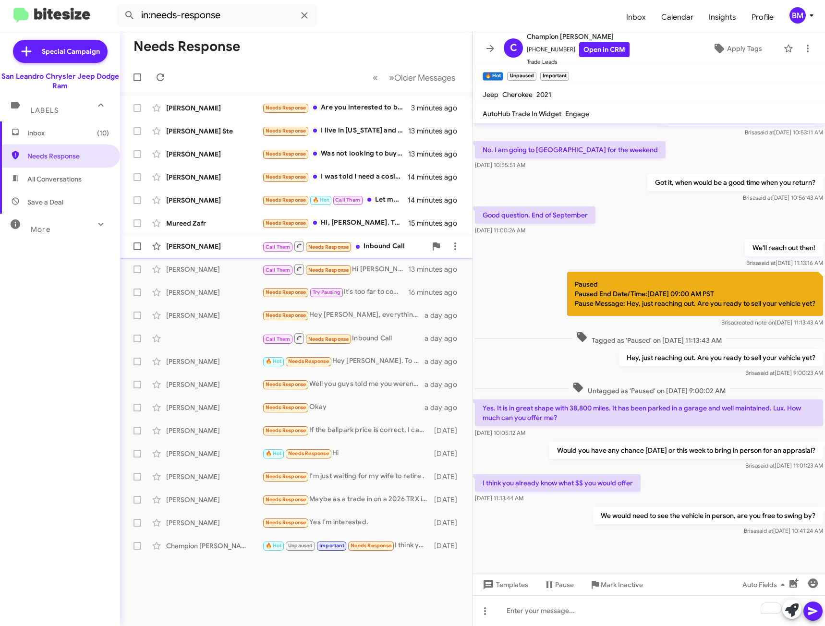
click at [377, 255] on div "Cheriena [PERSON_NAME] Call Them Needs Response Inbound Call 15 minutes ago" at bounding box center [296, 246] width 337 height 19
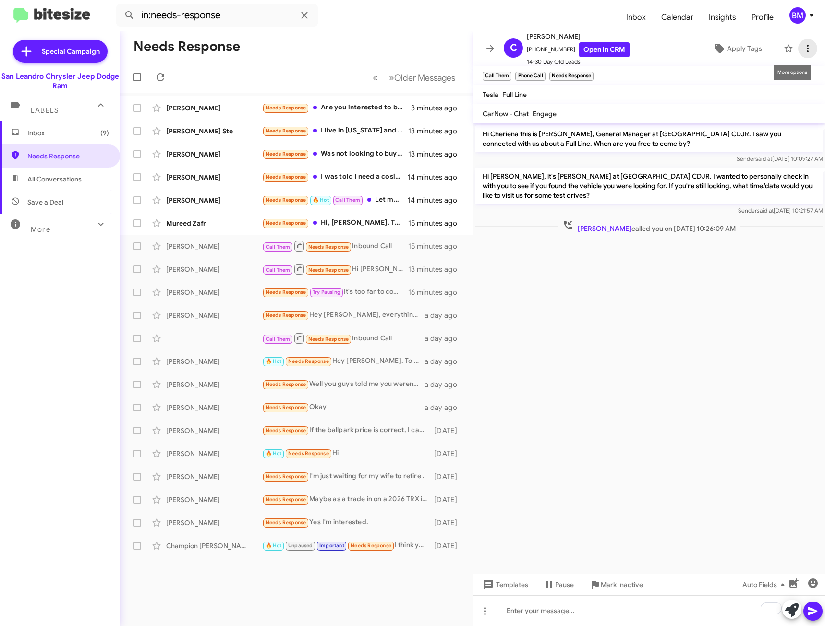
click at [802, 48] on icon at bounding box center [808, 49] width 12 height 12
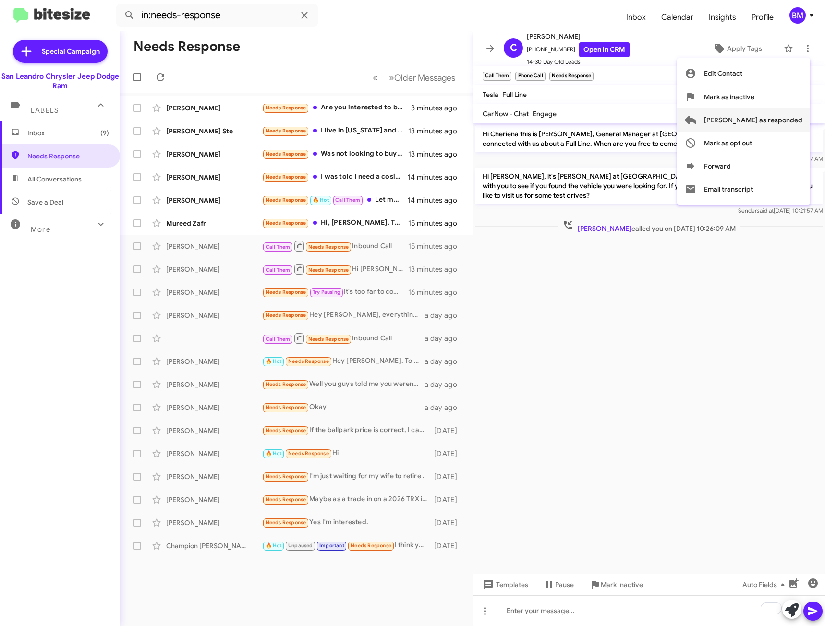
click at [756, 122] on span "[PERSON_NAME] as responded" at bounding box center [753, 119] width 98 height 23
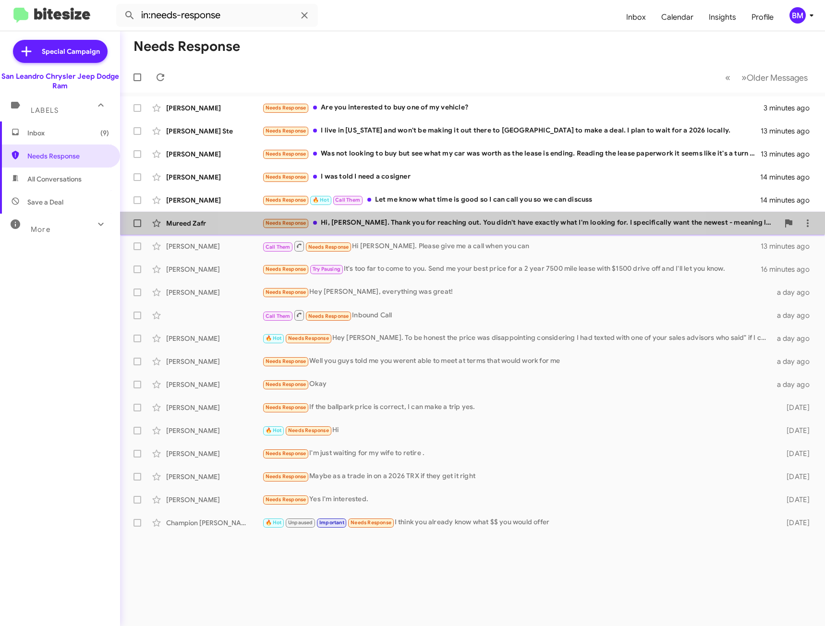
click at [460, 215] on div "Mureed Zafr Needs Response Hi, [PERSON_NAME]. Thank you for reaching out. You d…" at bounding box center [472, 223] width 689 height 19
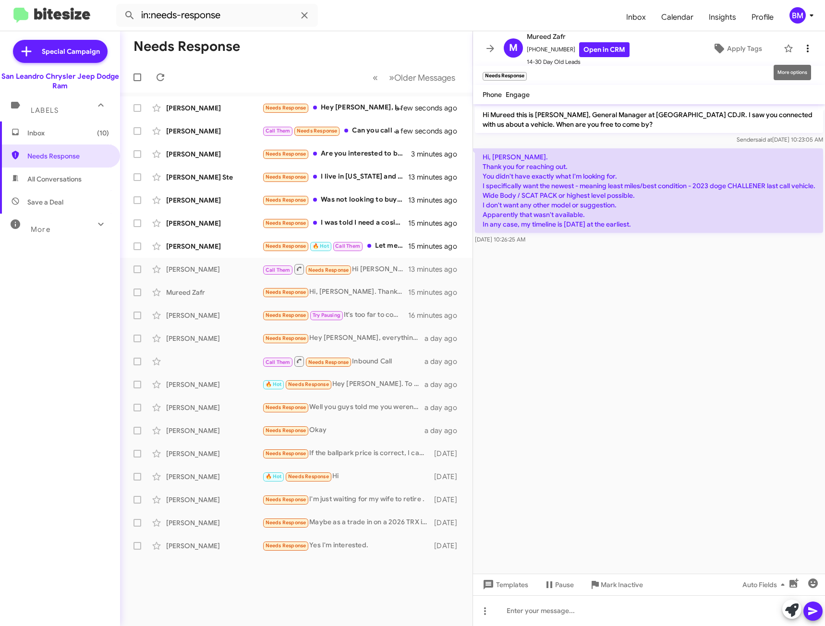
click at [807, 48] on icon at bounding box center [808, 49] width 2 height 8
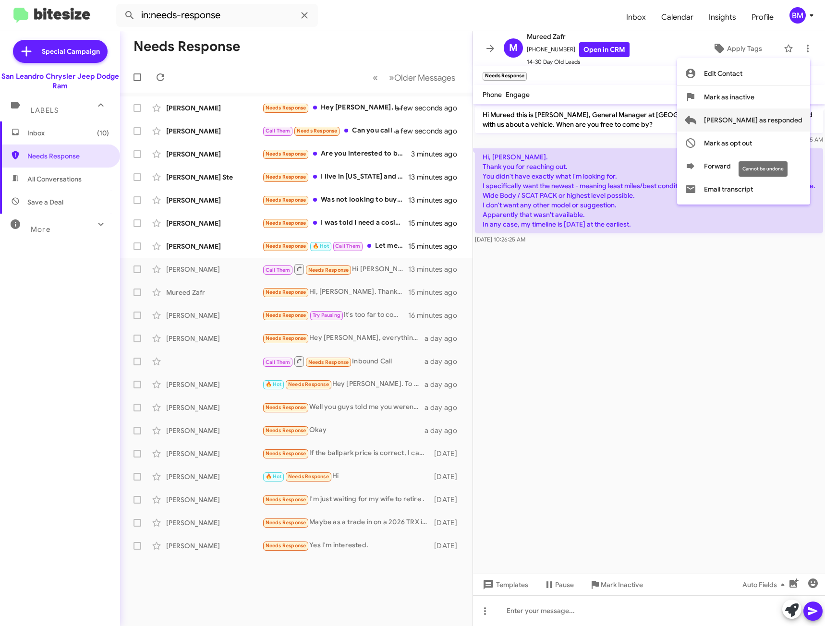
click at [740, 128] on button "[PERSON_NAME] as responded" at bounding box center [743, 119] width 133 height 23
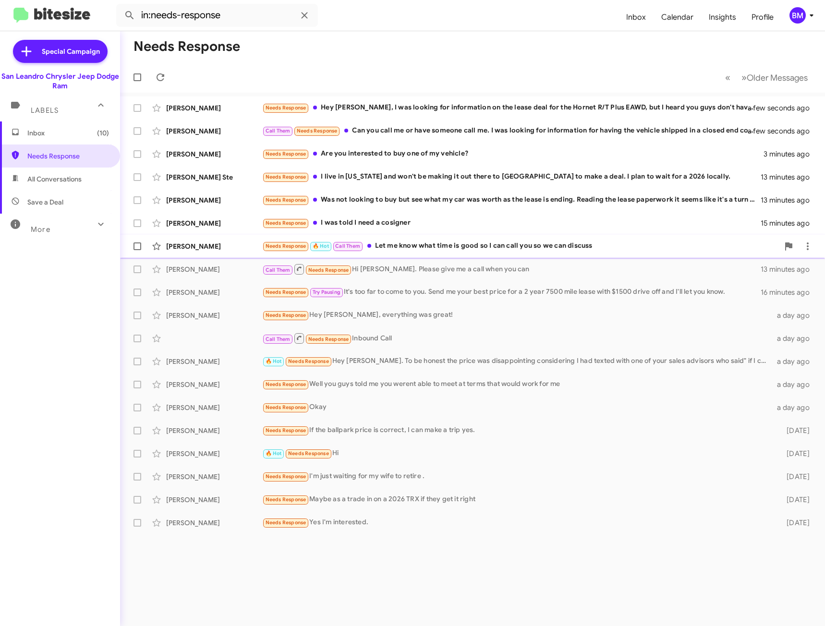
click at [426, 237] on div "[PERSON_NAME] Needs Response 🔥 Hot Call Them Let me know what time is good so I…" at bounding box center [472, 246] width 689 height 19
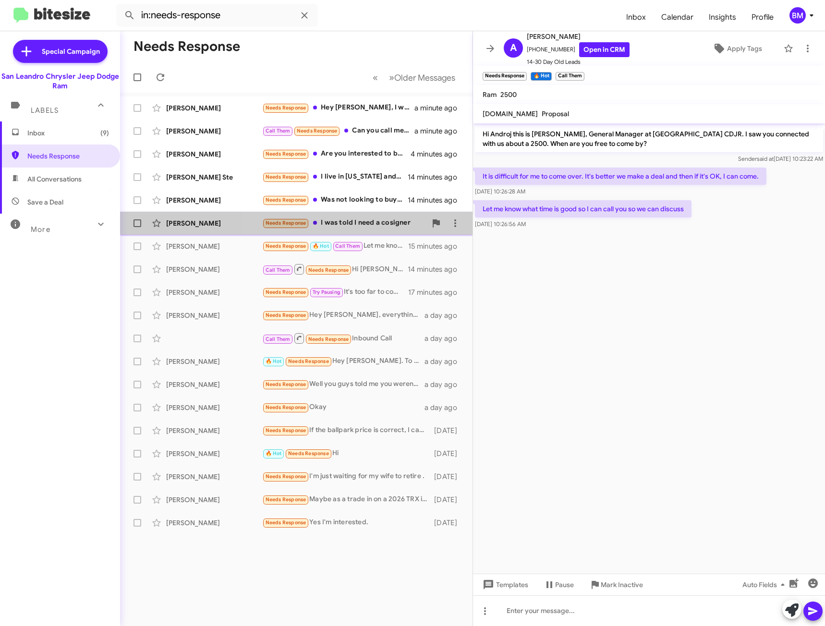
click at [361, 219] on div "Needs Response I was told I need a cosigner" at bounding box center [344, 222] width 164 height 11
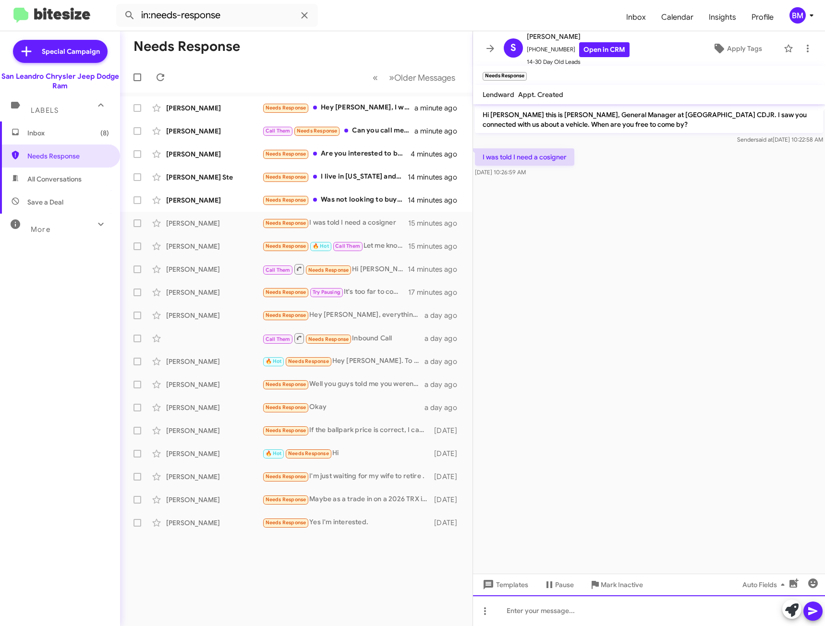
click at [584, 612] on div at bounding box center [649, 610] width 352 height 31
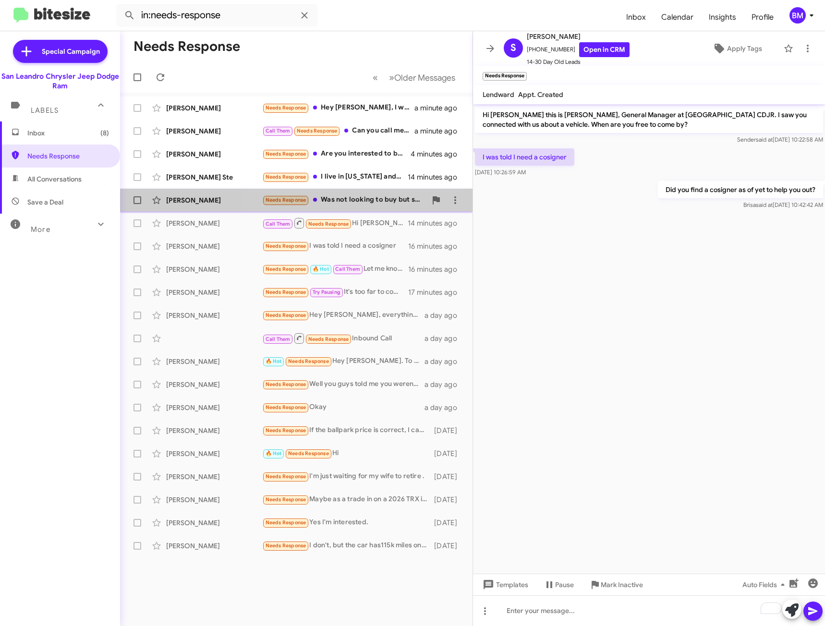
click at [367, 197] on div "Needs Response Was not looking to buy but see what my car was worth as the leas…" at bounding box center [344, 199] width 164 height 11
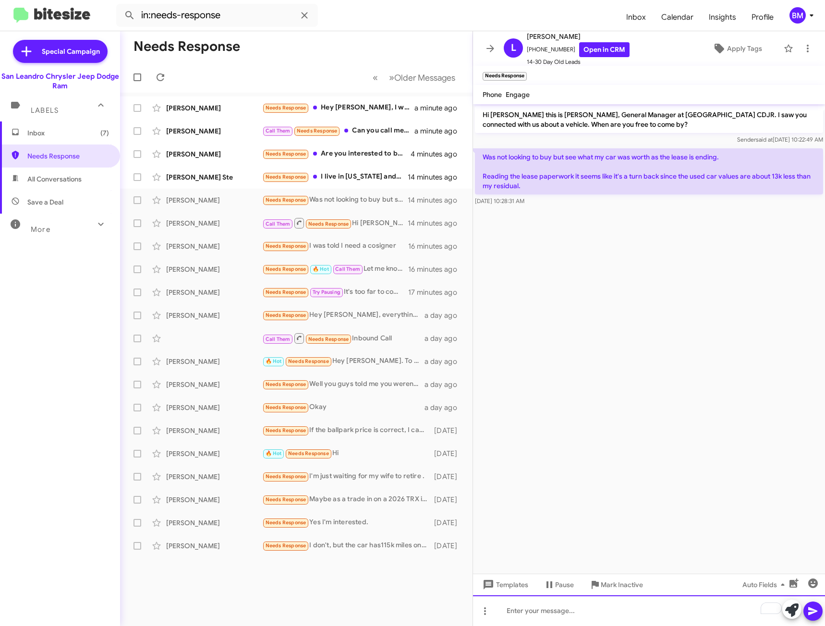
click at [584, 611] on div "To enrich screen reader interactions, please activate Accessibility in Grammarl…" at bounding box center [649, 610] width 352 height 31
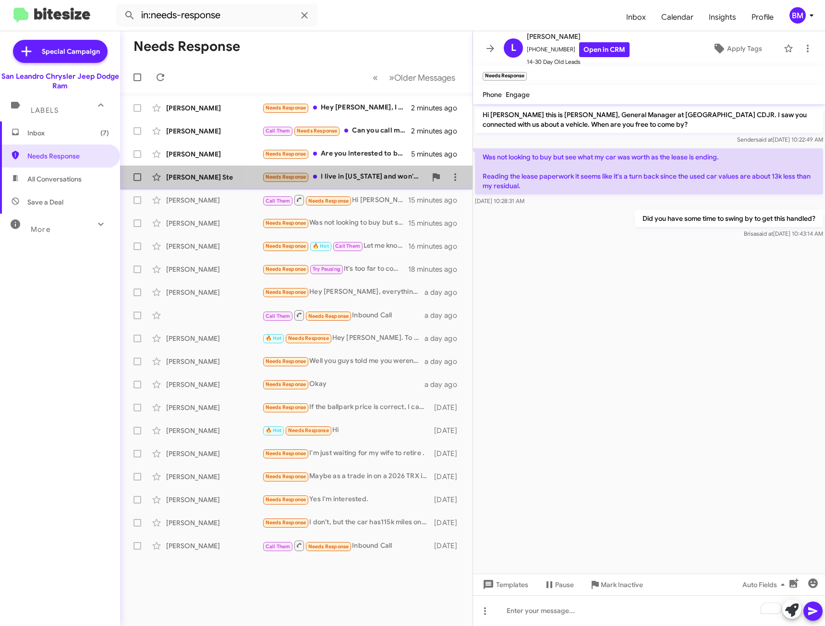
click at [333, 179] on div "Needs Response I live in [US_STATE] and won't be making it out there to [GEOGRA…" at bounding box center [344, 176] width 164 height 11
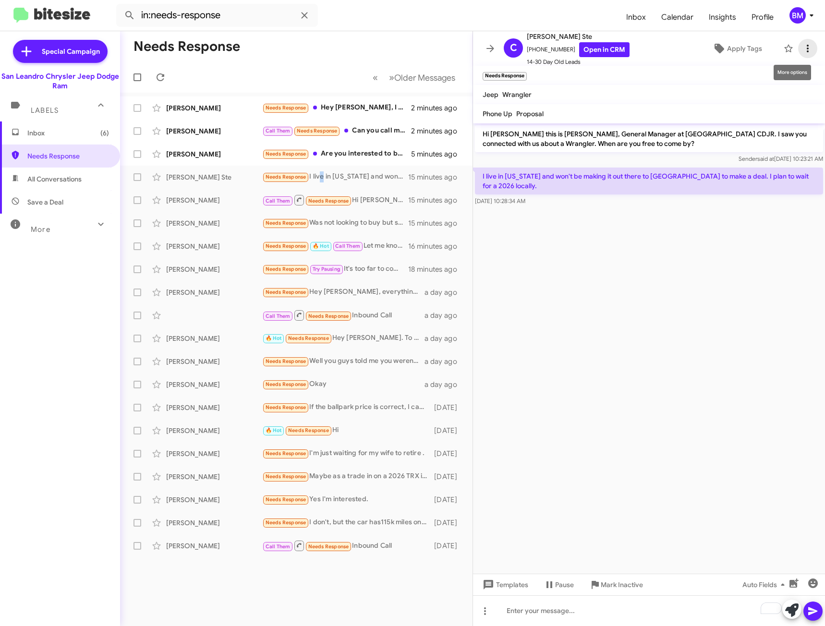
click at [802, 47] on icon at bounding box center [808, 49] width 12 height 12
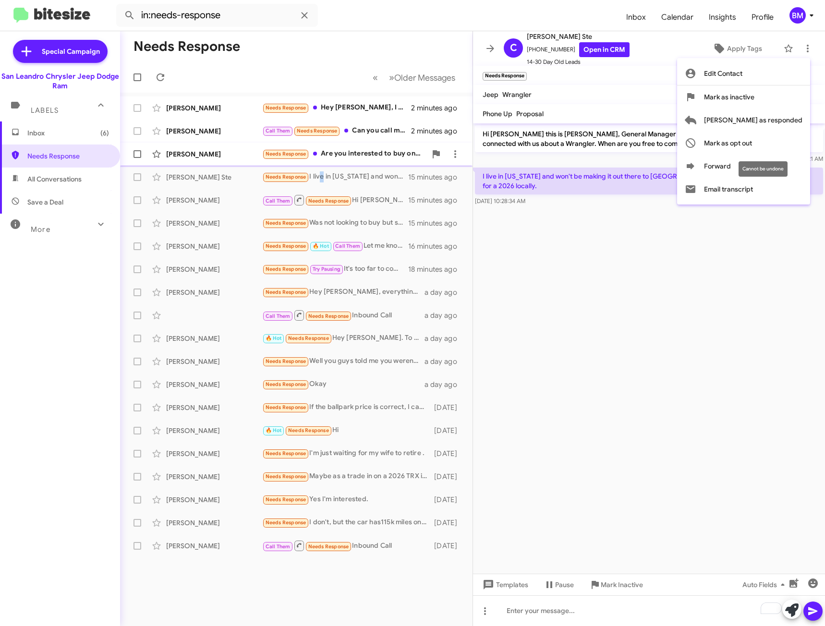
click at [752, 147] on span "Mark as opt out" at bounding box center [728, 143] width 48 height 23
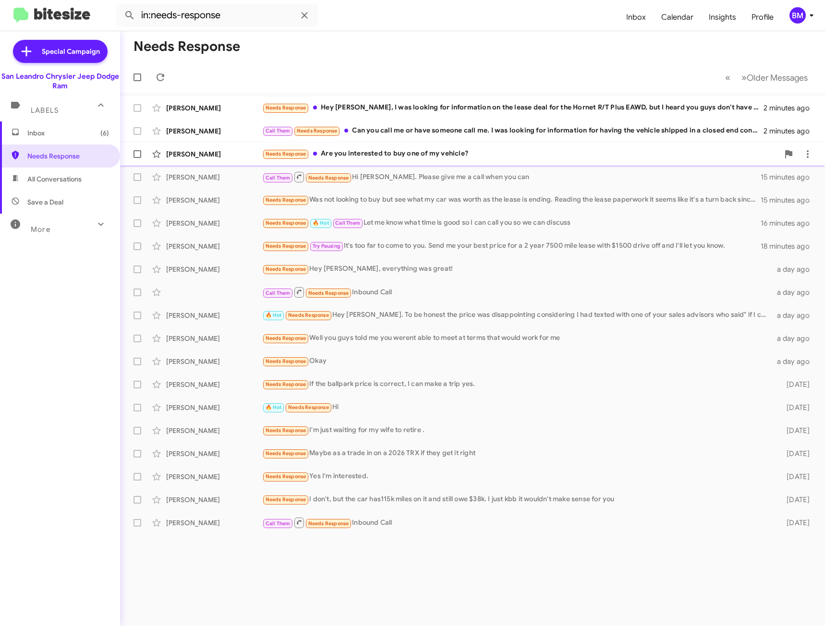
click at [446, 151] on div "Needs Response Are you interested to buy one of my vehicle?" at bounding box center [520, 153] width 517 height 11
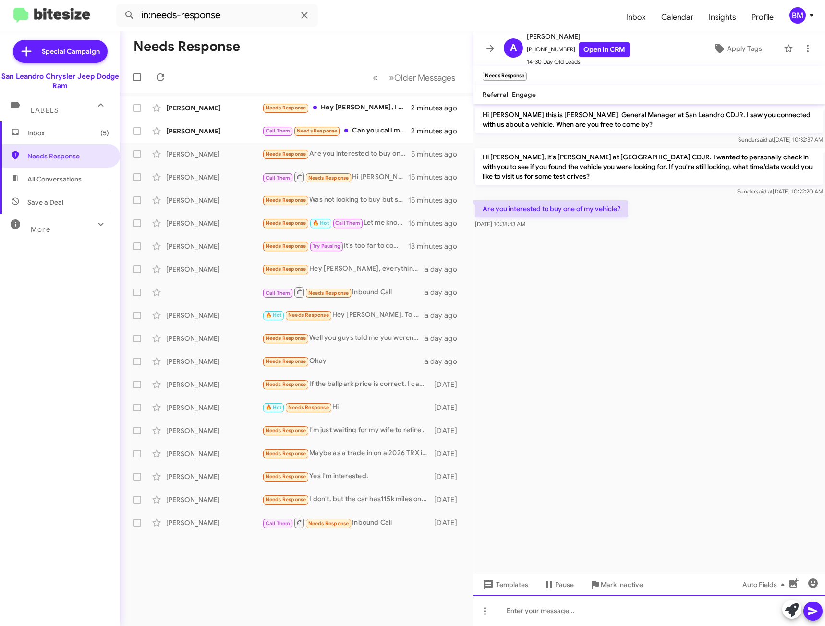
click at [580, 603] on div at bounding box center [649, 610] width 352 height 31
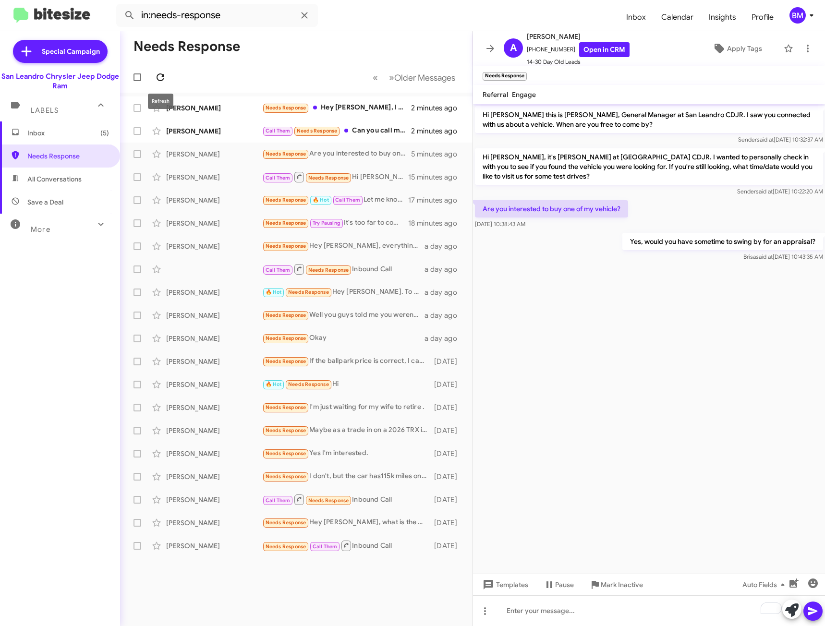
click at [164, 74] on icon at bounding box center [161, 77] width 8 height 8
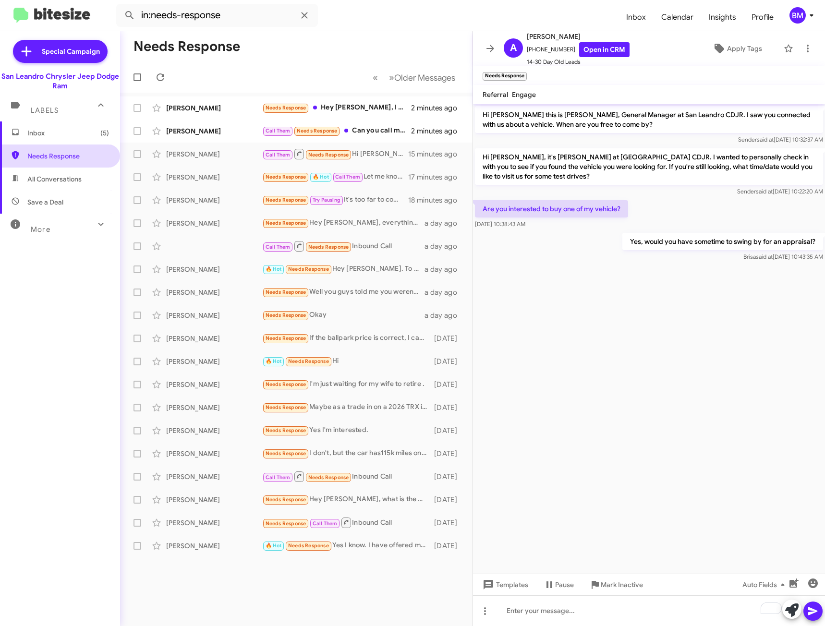
click at [54, 163] on span "Needs Response" at bounding box center [60, 156] width 120 height 23
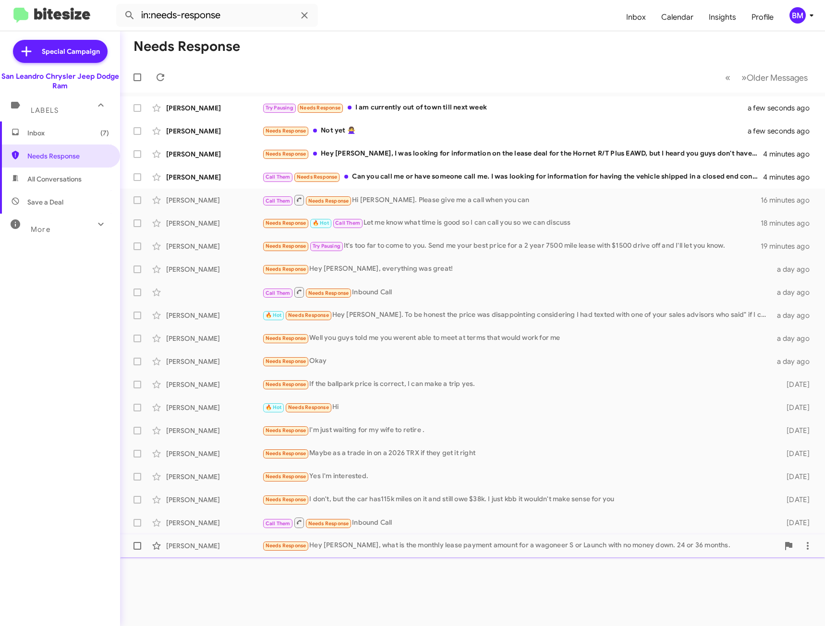
click at [461, 541] on div "Needs Response Hey [PERSON_NAME], what is the monthly lease payment amount for …" at bounding box center [520, 545] width 517 height 11
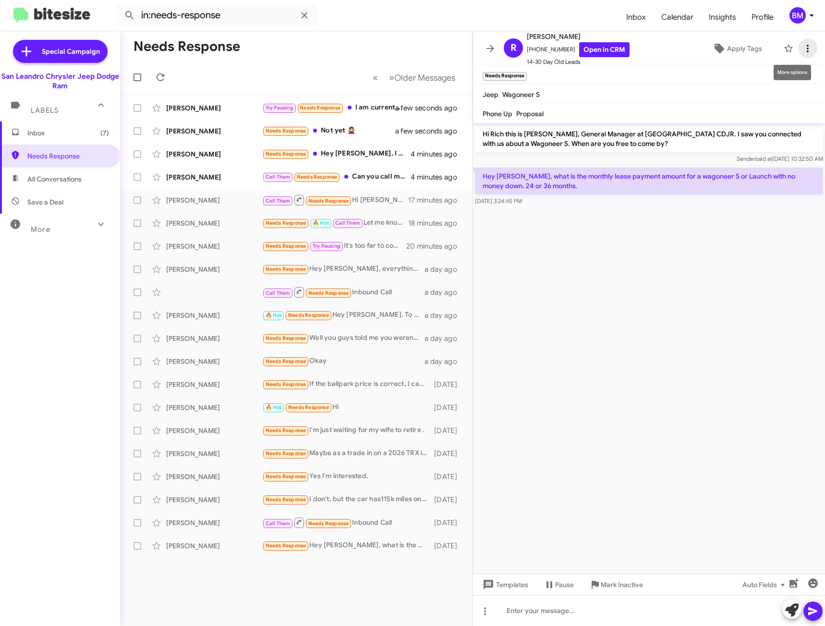
click at [802, 45] on icon at bounding box center [808, 49] width 12 height 12
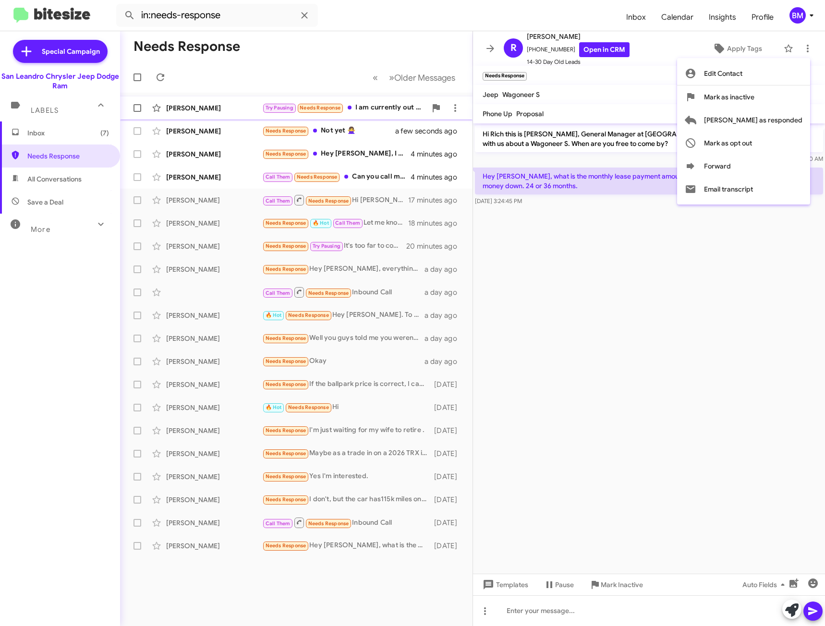
click at [761, 114] on span "[PERSON_NAME] as responded" at bounding box center [753, 119] width 98 height 23
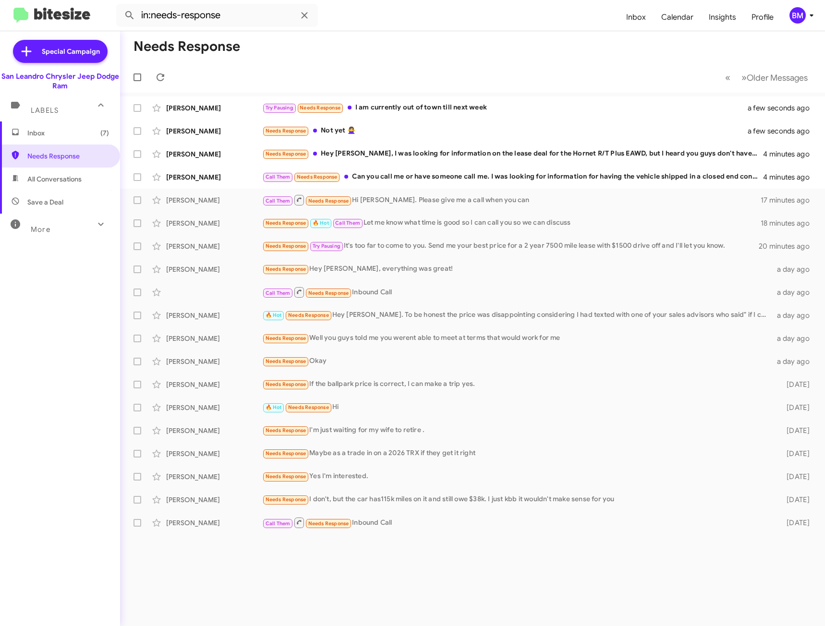
click at [516, 535] on div "Needs Response « Previous » Next Older Messages [PERSON_NAME] Try Pausing Needs…" at bounding box center [472, 328] width 705 height 595
click at [518, 528] on div "Call Them Needs Response Inbound Call" at bounding box center [520, 523] width 517 height 12
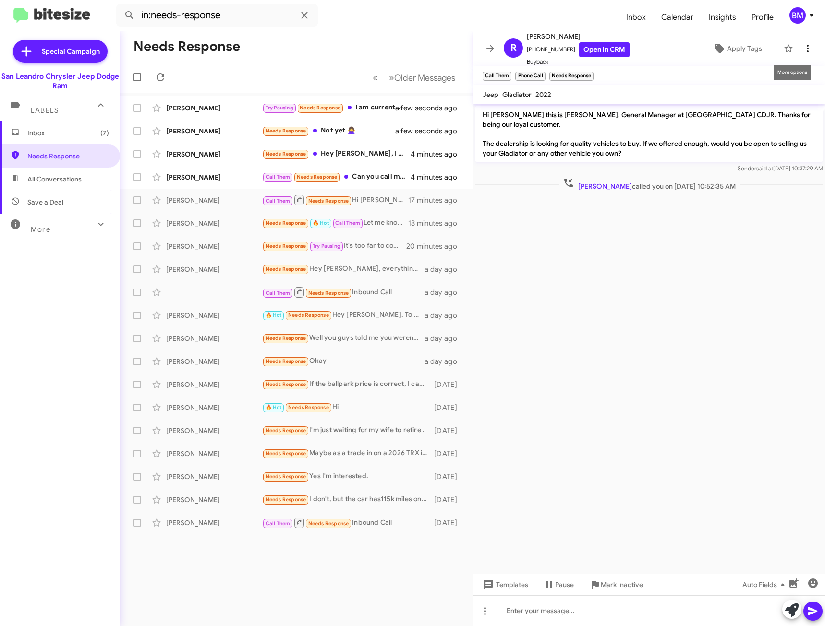
click at [802, 48] on icon at bounding box center [808, 49] width 12 height 12
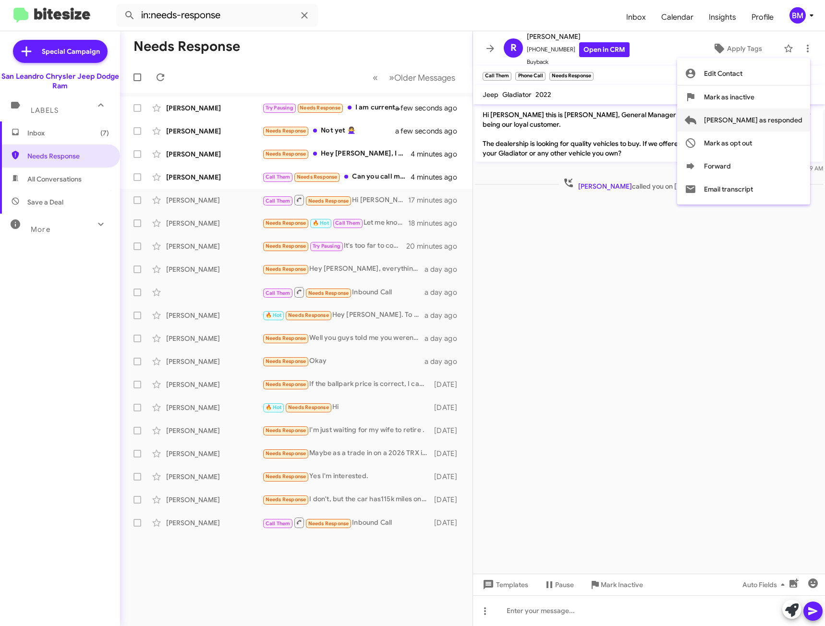
click at [764, 112] on span "[PERSON_NAME] as responded" at bounding box center [753, 119] width 98 height 23
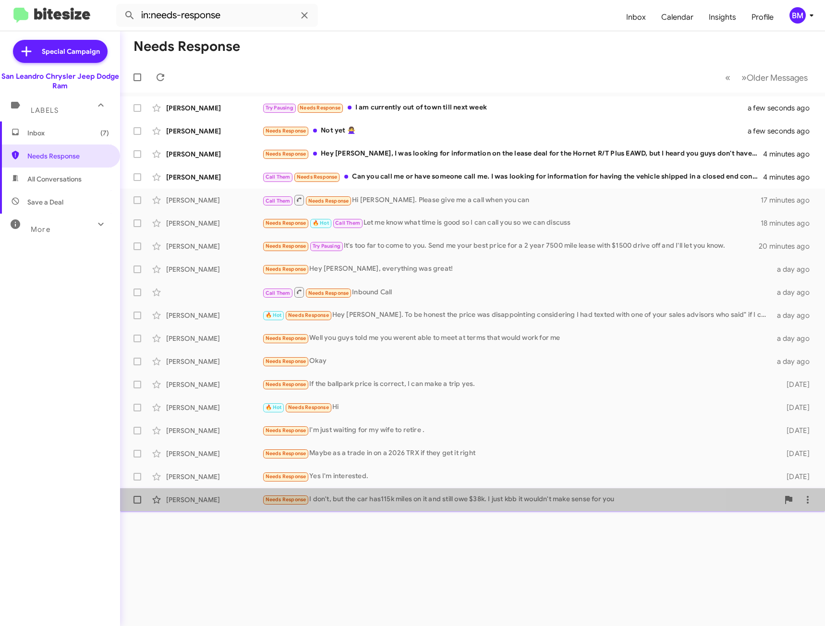
click at [410, 490] on div "[PERSON_NAME] Needs Response I don't, but the car has115k miles on it and still…" at bounding box center [472, 499] width 689 height 19
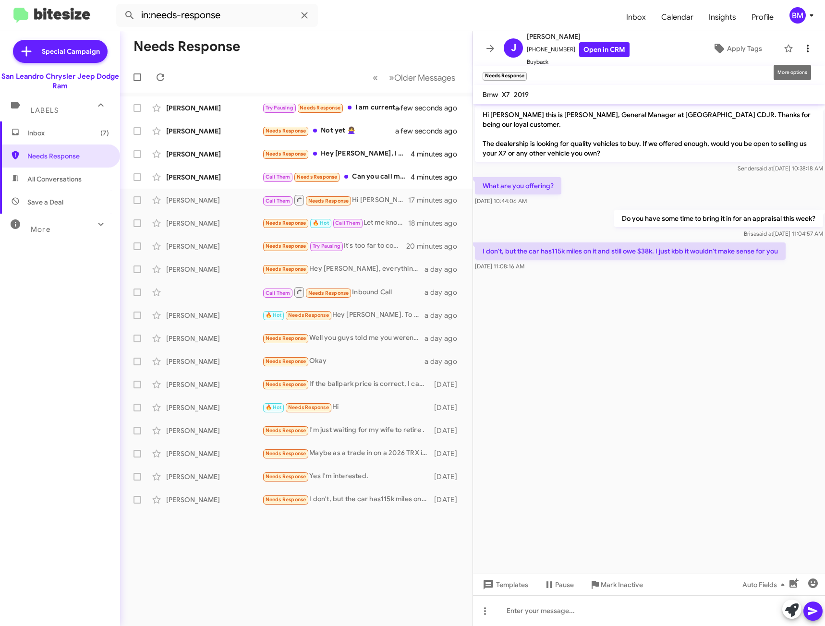
click at [807, 46] on icon at bounding box center [808, 49] width 2 height 8
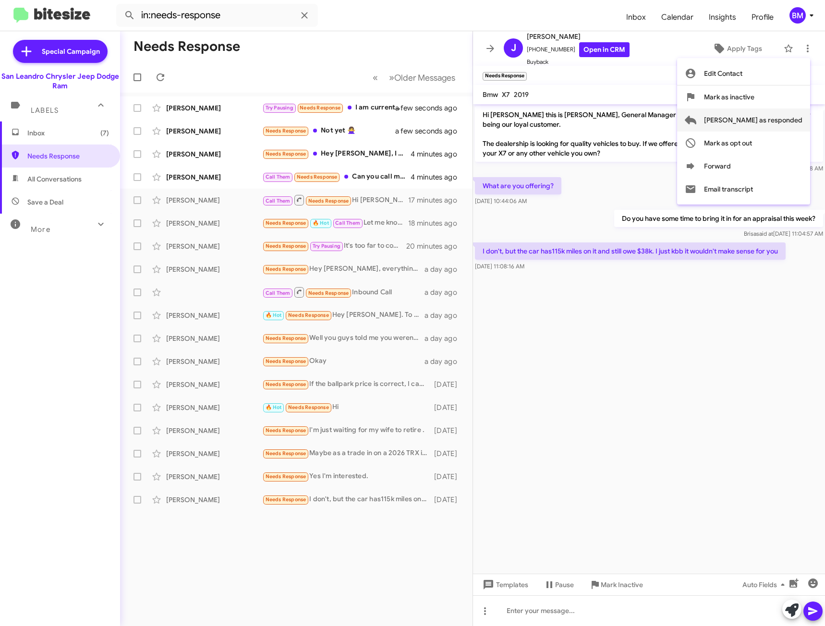
click at [742, 122] on button "[PERSON_NAME] as responded" at bounding box center [743, 119] width 133 height 23
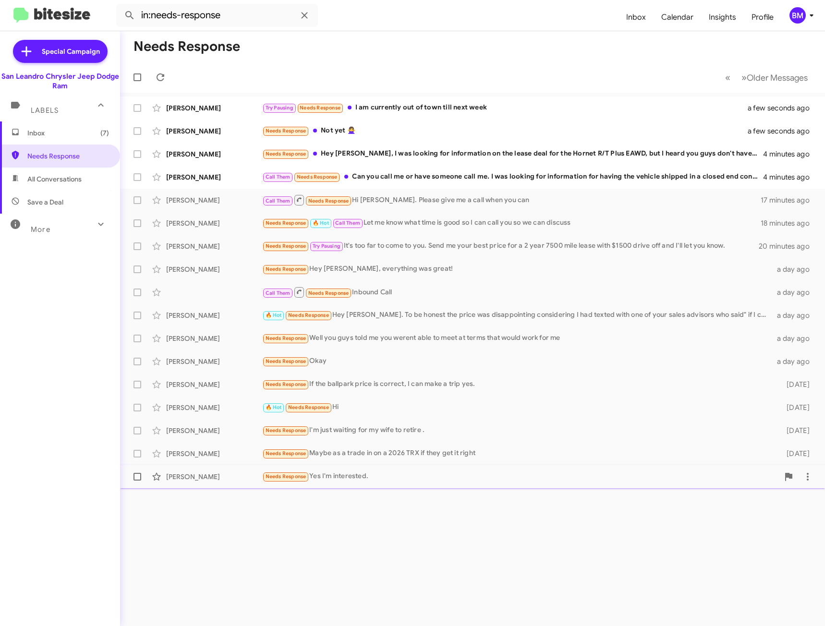
click at [397, 469] on div "[PERSON_NAME] Needs Response Yes I'm interested. [DATE]" at bounding box center [472, 476] width 689 height 19
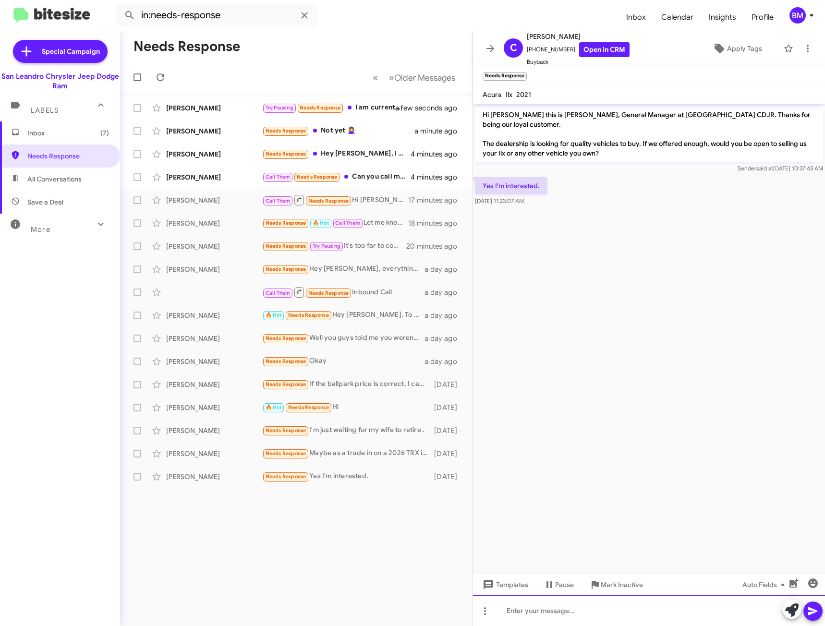
click at [635, 611] on div at bounding box center [649, 610] width 352 height 31
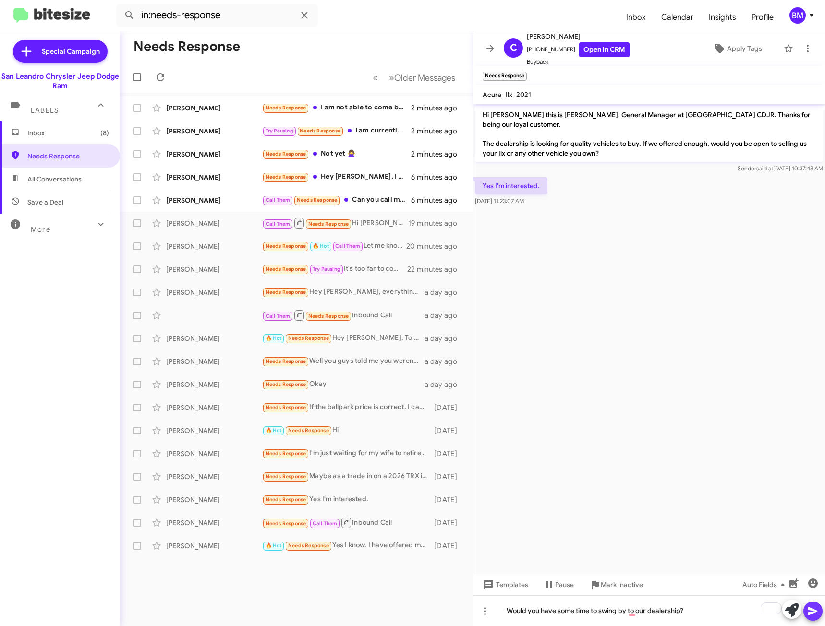
click at [816, 612] on icon at bounding box center [813, 611] width 12 height 12
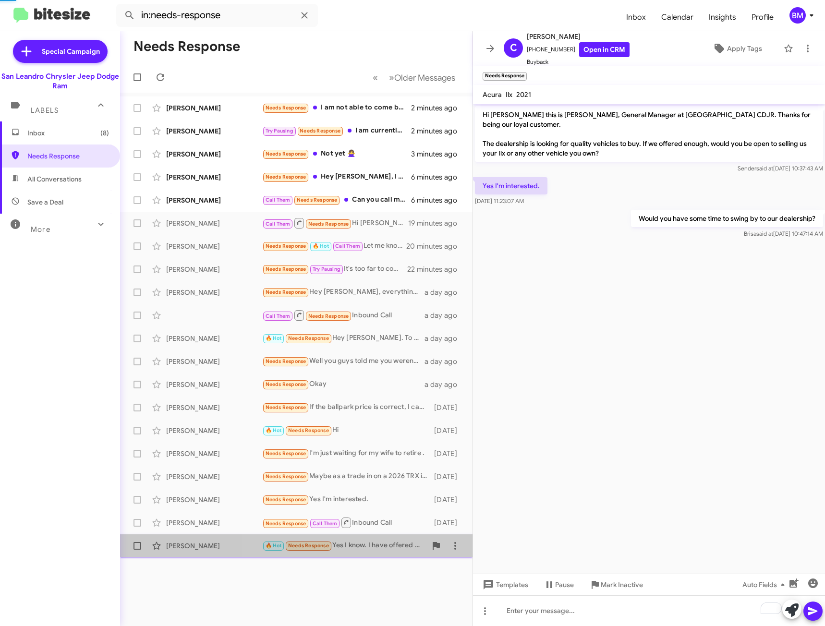
click at [352, 543] on div "🔥 Hot Needs Response Yes I know. I have offered my 2023 Ford transit connect. I…" at bounding box center [344, 545] width 164 height 11
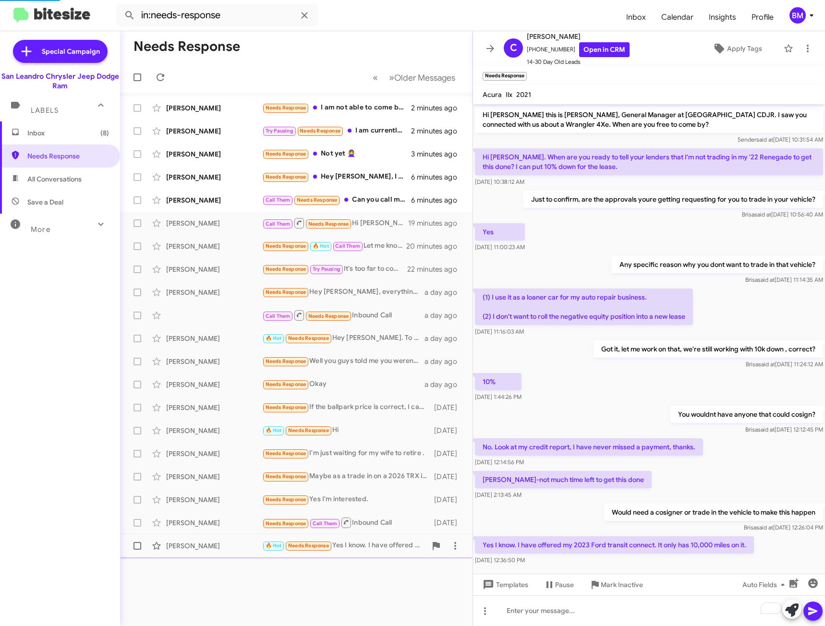
scroll to position [24, 0]
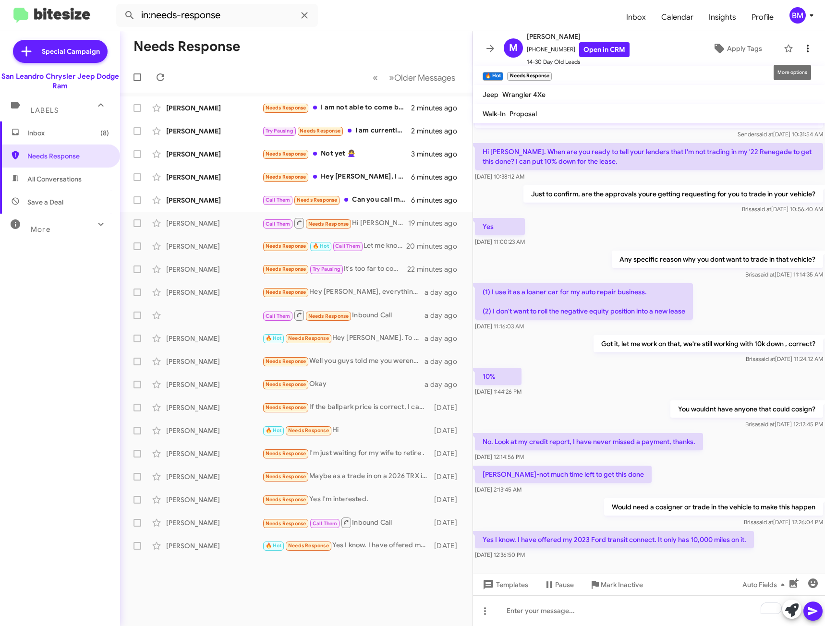
click at [802, 54] on icon at bounding box center [808, 49] width 12 height 12
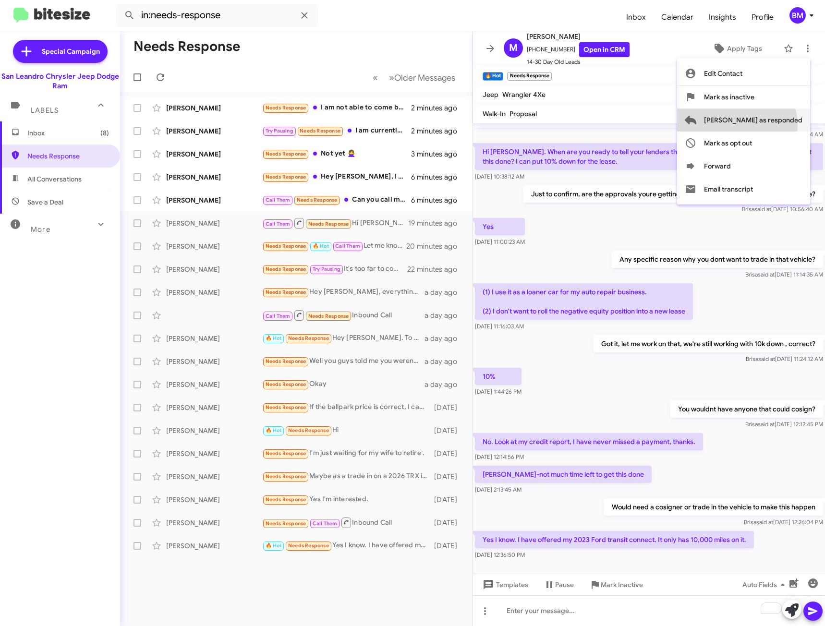
click at [775, 125] on span "[PERSON_NAME] as responded" at bounding box center [753, 119] width 98 height 23
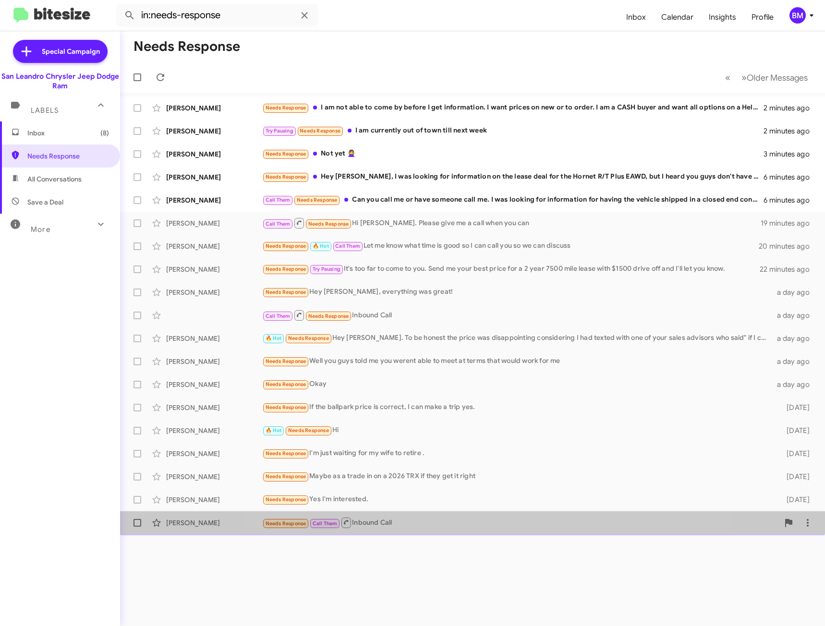
click at [489, 520] on div "Needs Response Call Them Inbound Call" at bounding box center [520, 523] width 517 height 12
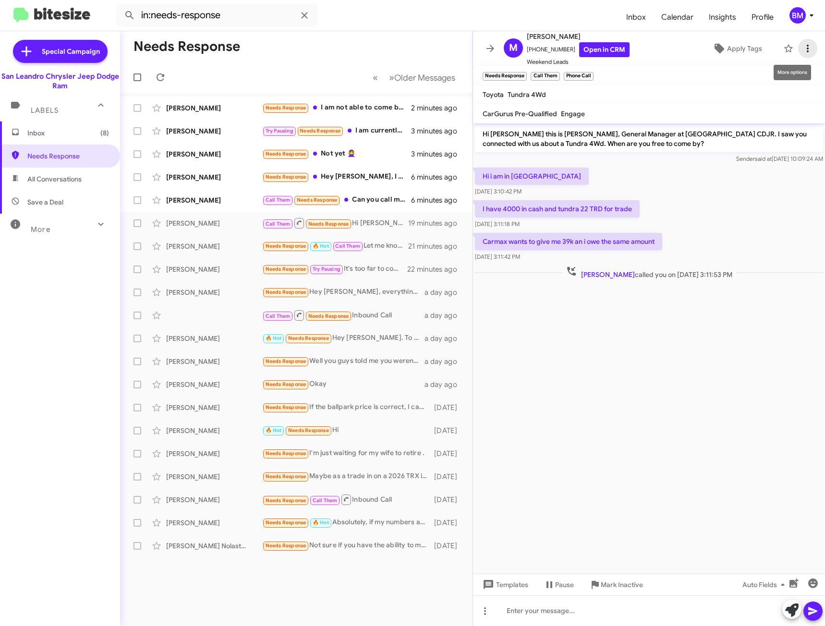
click at [807, 52] on icon at bounding box center [808, 49] width 2 height 8
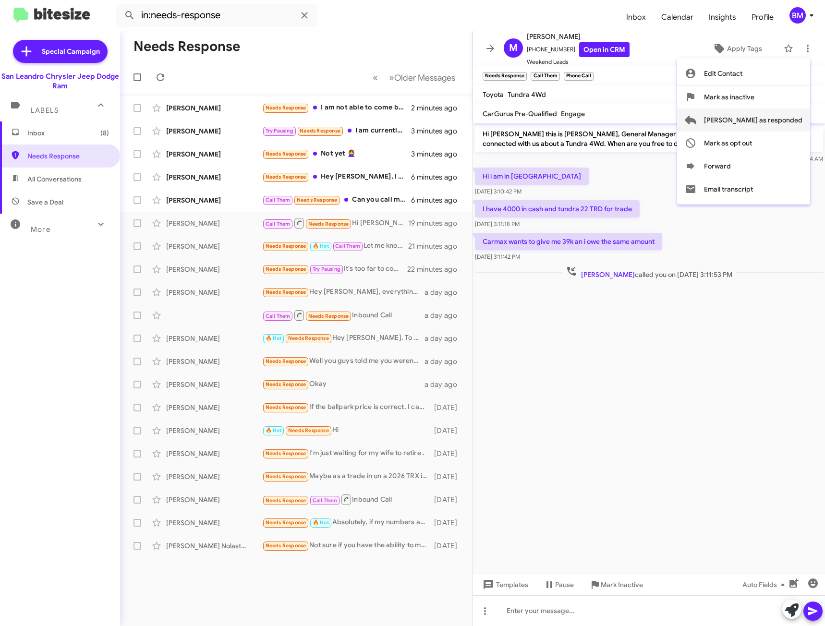
click at [740, 121] on button "[PERSON_NAME] as responded" at bounding box center [743, 119] width 133 height 23
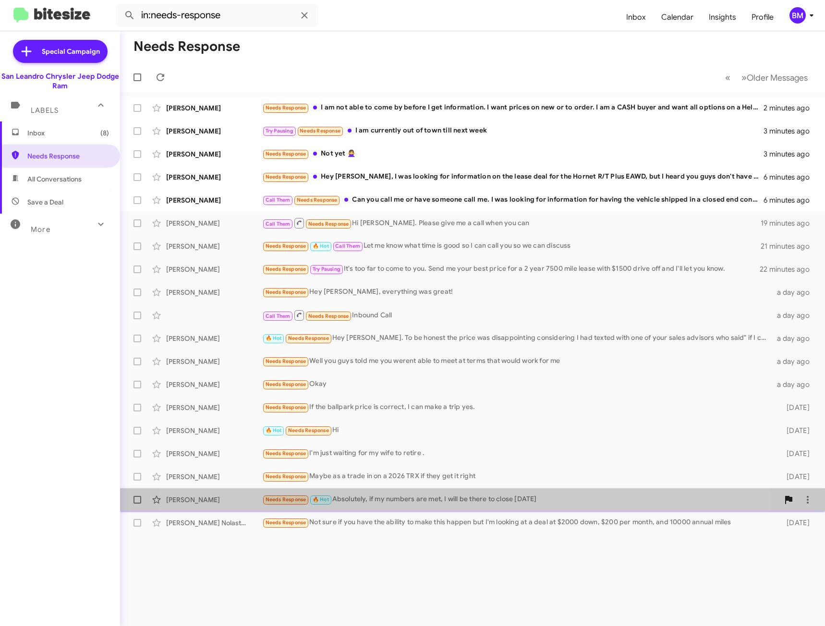
click at [432, 505] on div "[PERSON_NAME] Needs Response 🔥 Hot Absolutely, if my numbers are met, I will be…" at bounding box center [472, 499] width 689 height 19
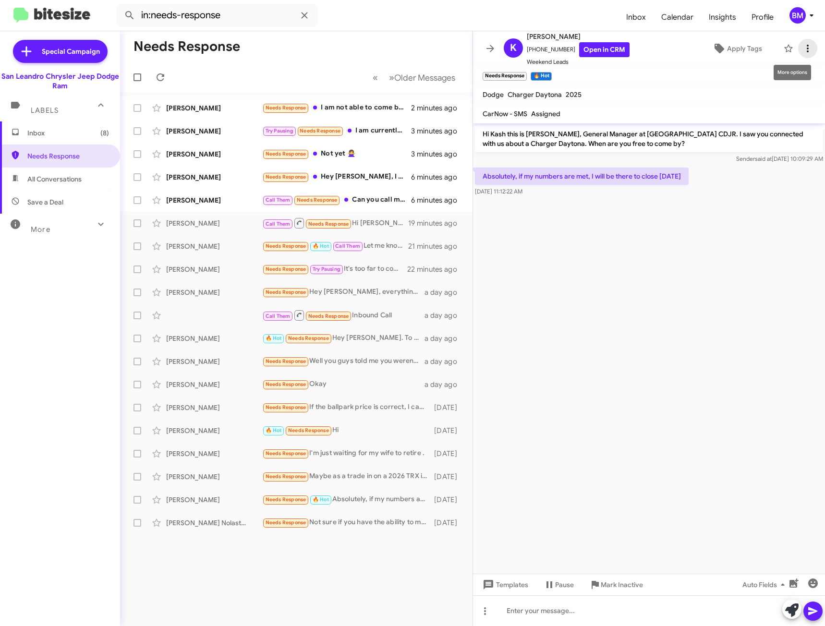
click at [807, 48] on icon at bounding box center [808, 49] width 2 height 8
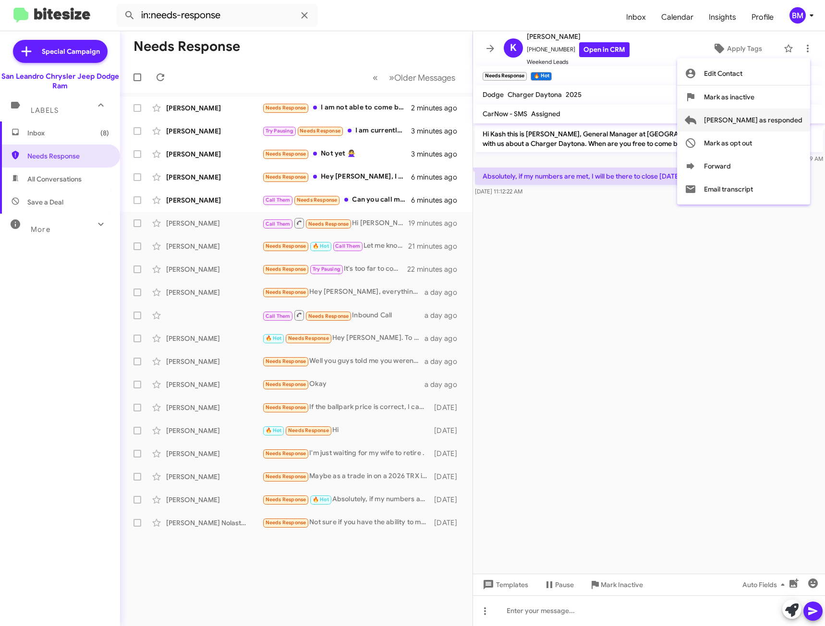
click at [771, 125] on span "[PERSON_NAME] as responded" at bounding box center [753, 119] width 98 height 23
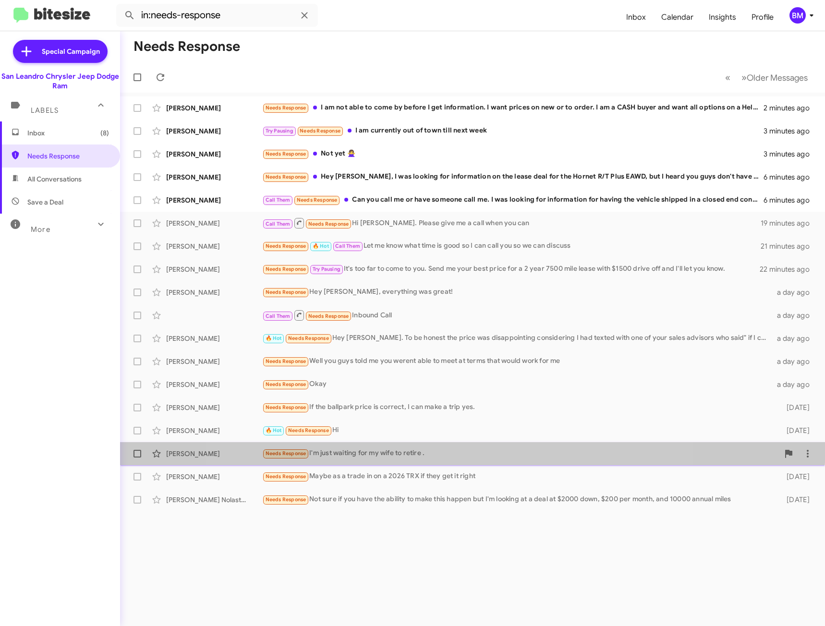
click at [454, 444] on span "[PERSON_NAME] Needs Response I'm just waiting for my wife to retire . [DATE]" at bounding box center [472, 453] width 705 height 23
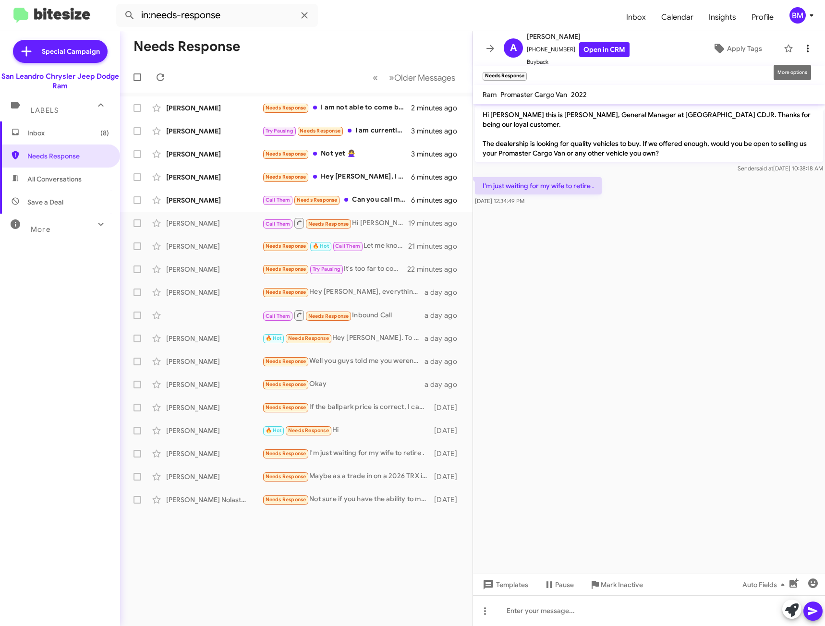
click at [802, 46] on icon at bounding box center [808, 49] width 12 height 12
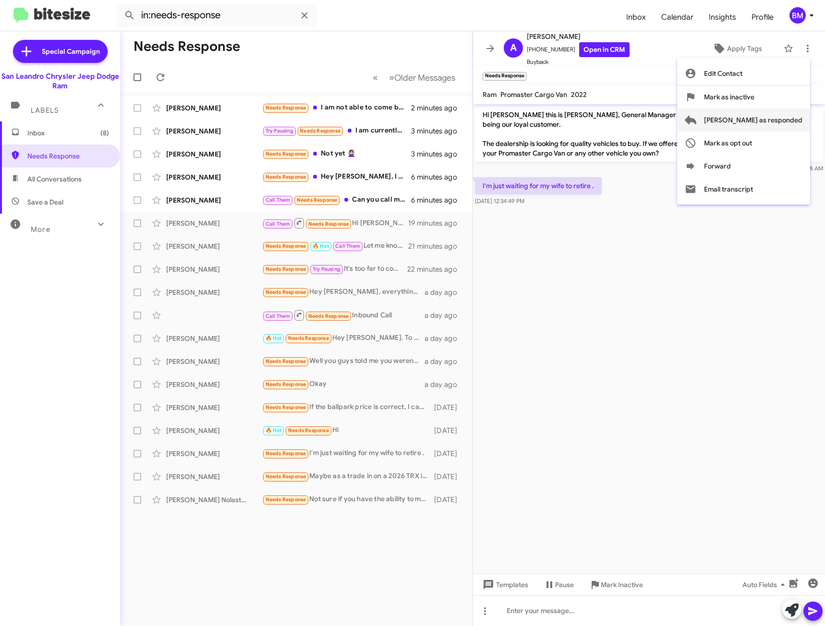
click at [749, 123] on span "[PERSON_NAME] as responded" at bounding box center [753, 119] width 98 height 23
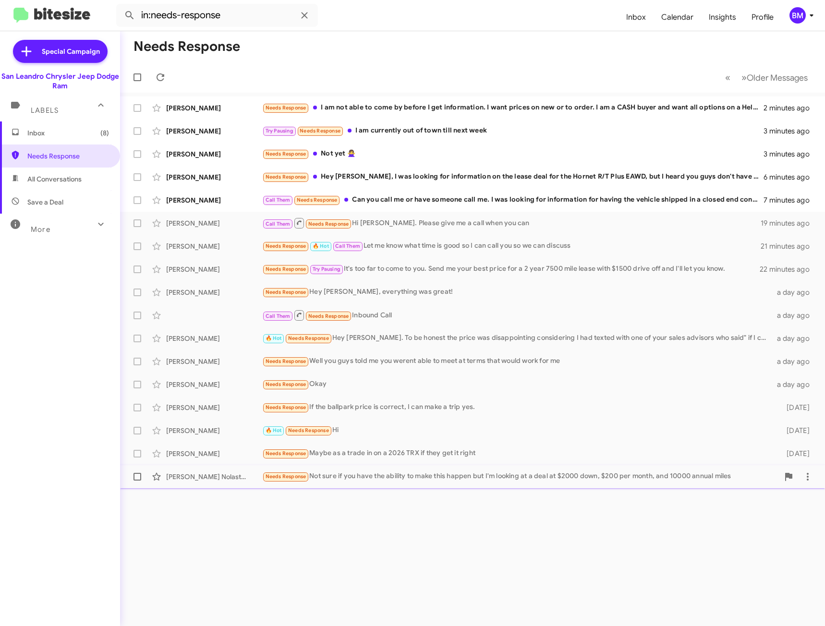
click at [495, 476] on div "Needs Response Not sure if you have the ability to make this happen but I'm loo…" at bounding box center [520, 476] width 517 height 11
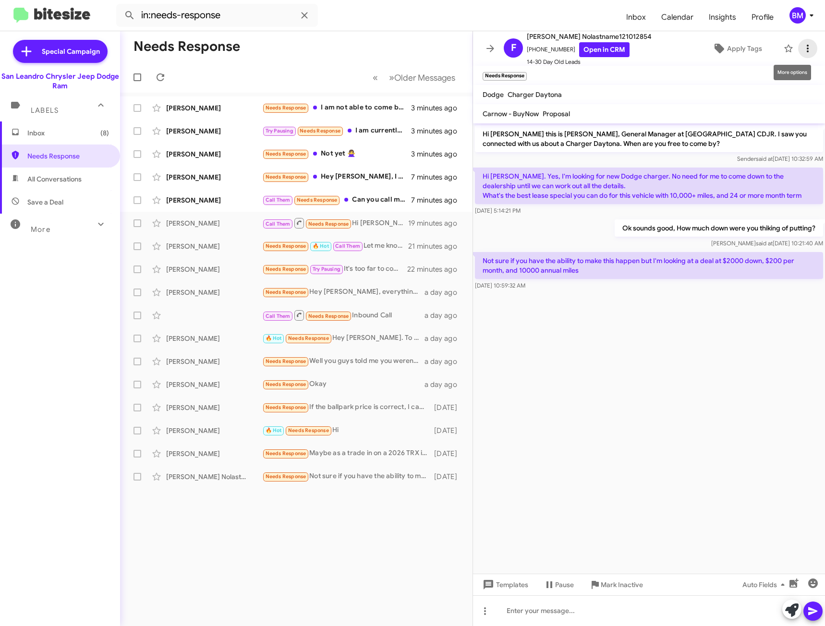
click at [802, 48] on icon at bounding box center [808, 49] width 12 height 12
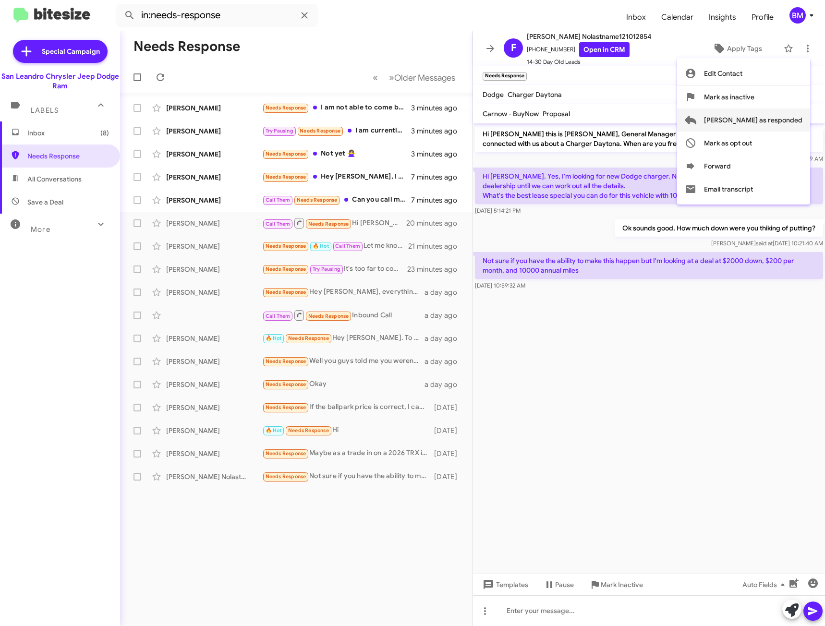
click at [777, 114] on span "[PERSON_NAME] as responded" at bounding box center [753, 119] width 98 height 23
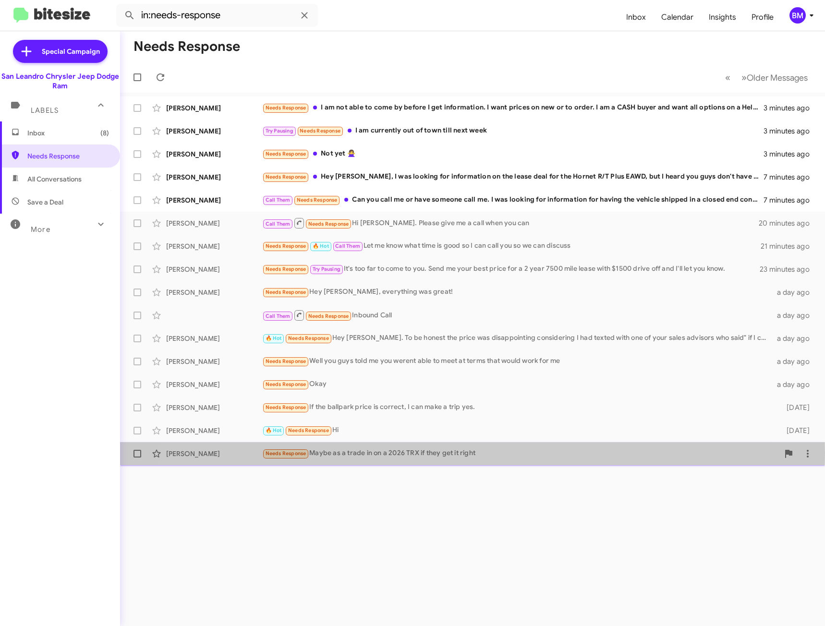
click at [432, 453] on div "Needs Response Maybe as a trade in on a 2026 TRX if they get it right" at bounding box center [520, 453] width 517 height 11
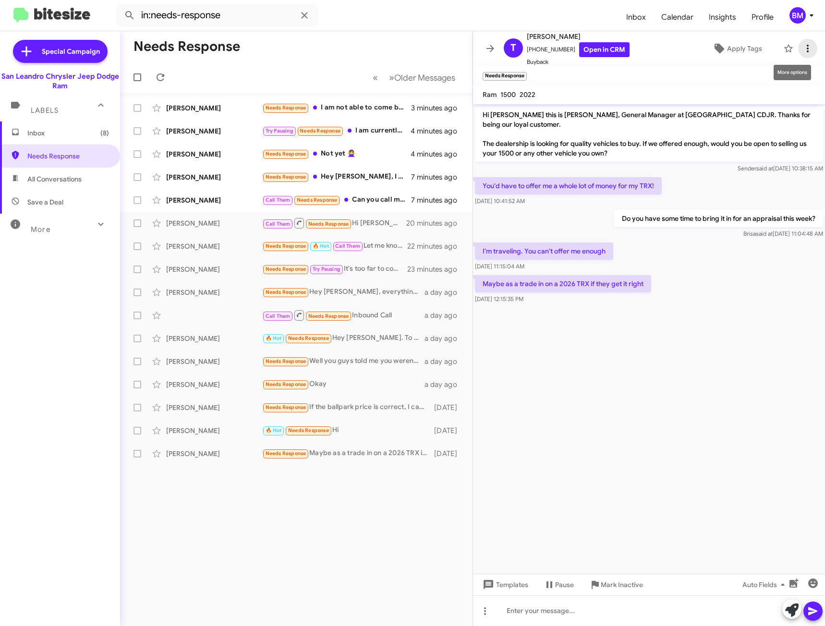
click at [804, 50] on icon at bounding box center [808, 49] width 12 height 12
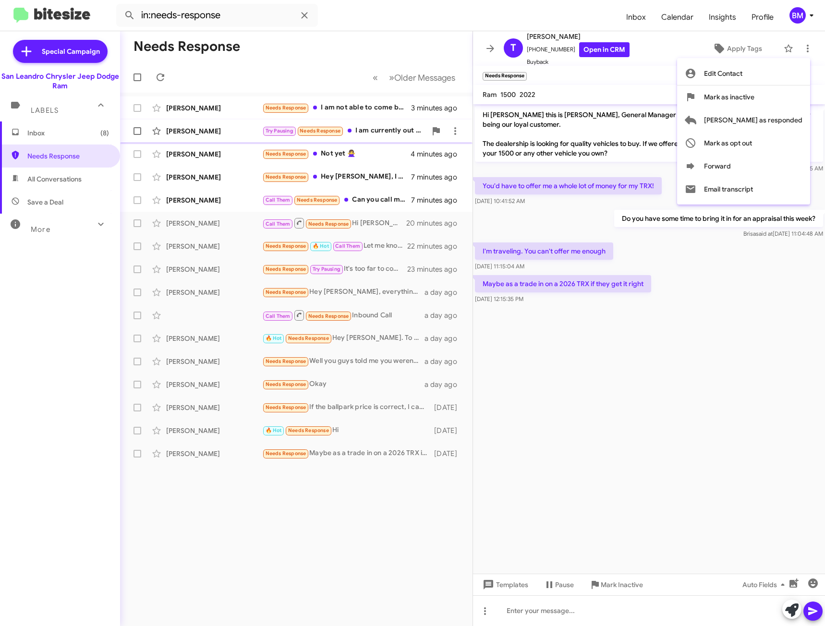
click at [778, 120] on span "[PERSON_NAME] as responded" at bounding box center [753, 119] width 98 height 23
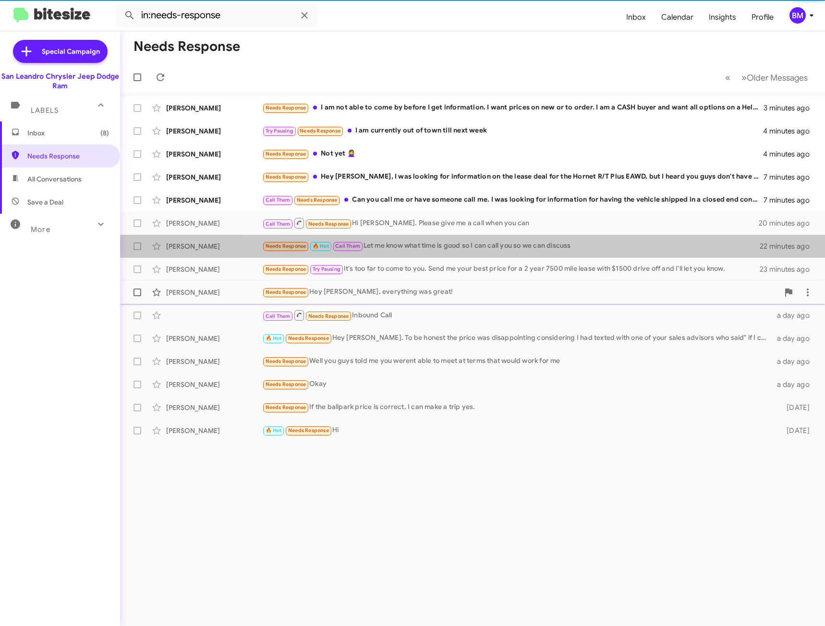
drag, startPoint x: 632, startPoint y: 257, endPoint x: 605, endPoint y: 290, distance: 42.6
click at [608, 288] on mat-action-list "John Preston Needs Response I am not able to come by before I get information. …" at bounding box center [472, 268] width 705 height 350
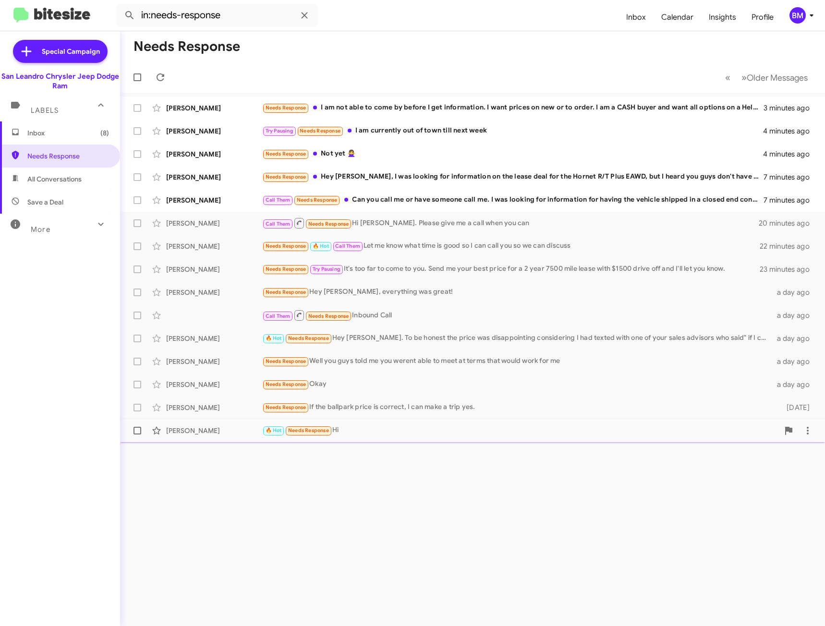
click at [431, 421] on span "Francisco Lacayo 🔥 Hot Needs Response Hi 2 days ago" at bounding box center [472, 430] width 705 height 23
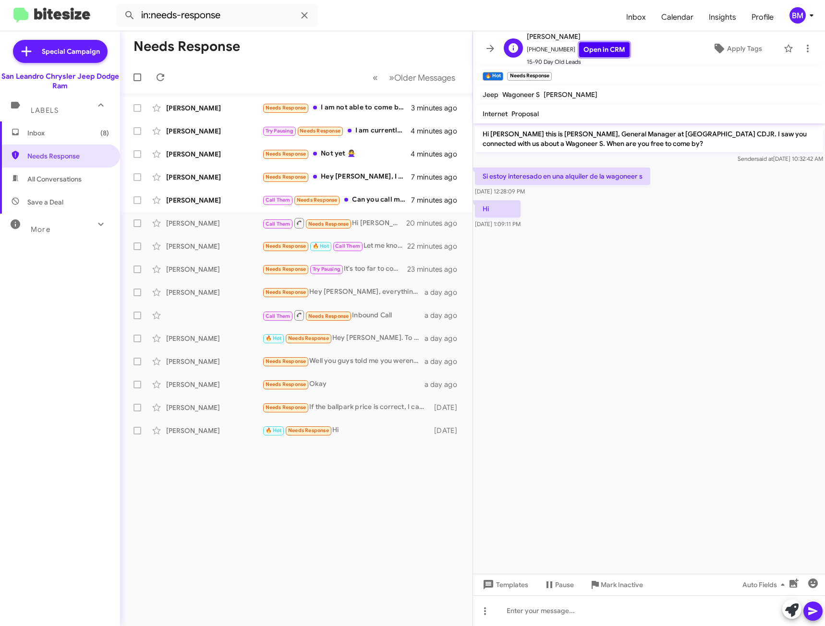
click at [599, 50] on link "Open in CRM" at bounding box center [604, 49] width 50 height 15
